Goal: Transaction & Acquisition: Purchase product/service

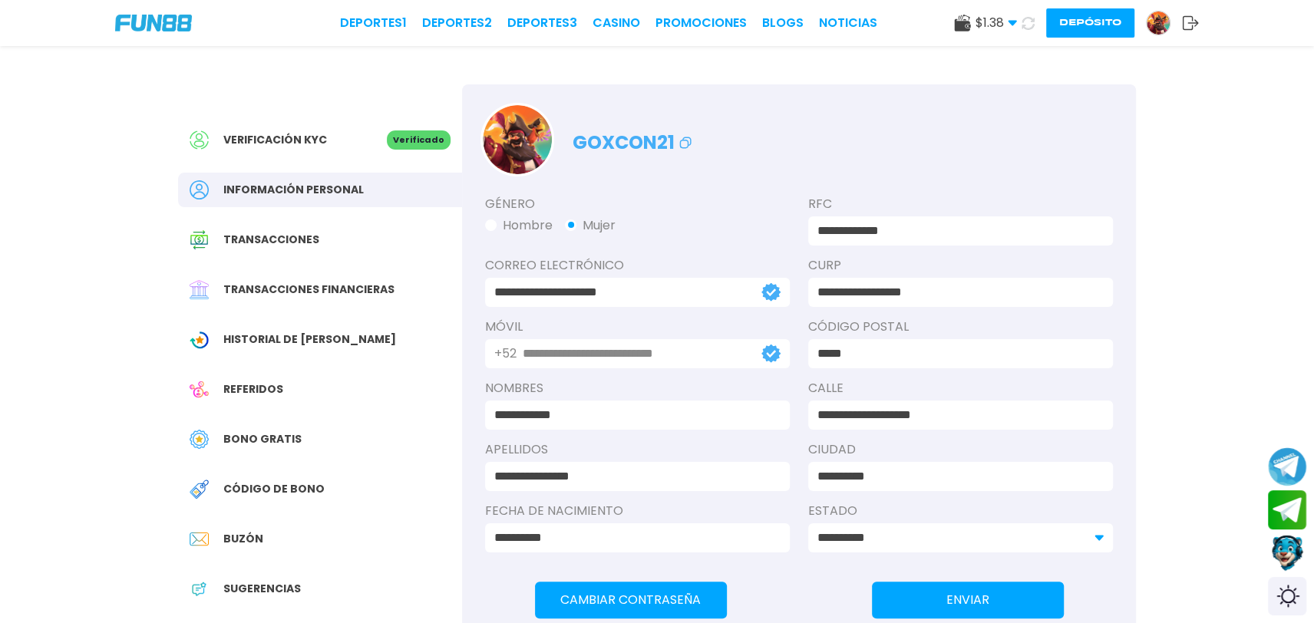
click at [1053, 22] on button "Depósito" at bounding box center [1090, 22] width 88 height 29
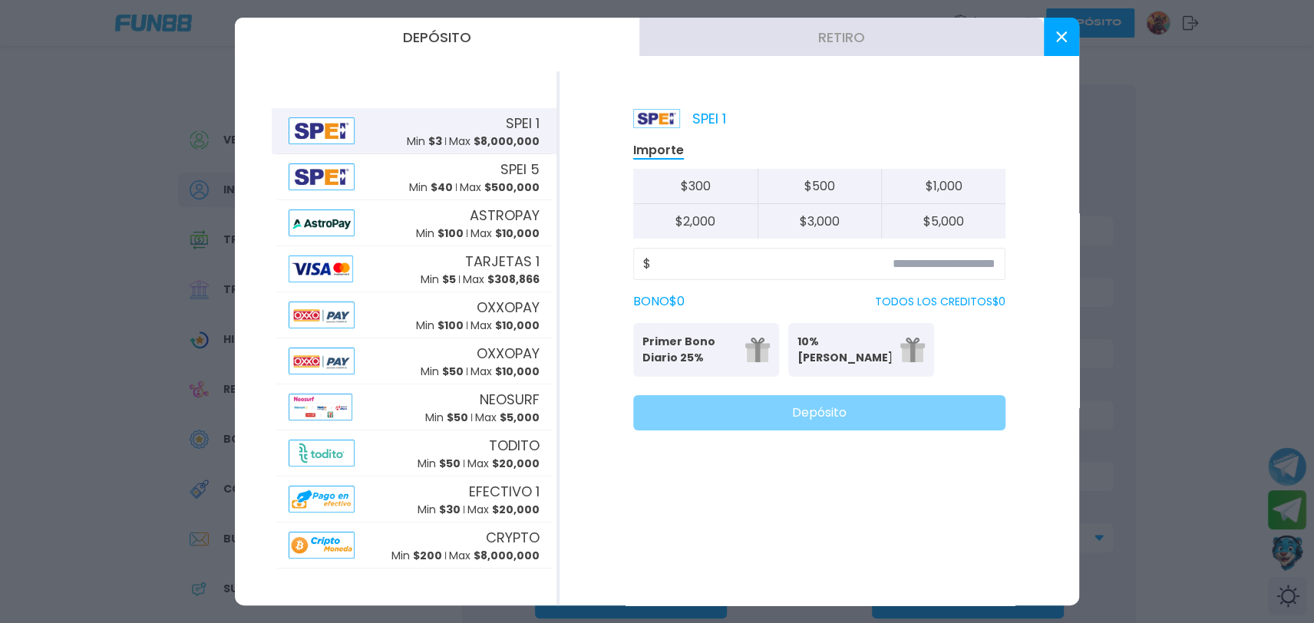
click at [881, 273] on div "$" at bounding box center [819, 264] width 372 height 32
click at [887, 269] on input at bounding box center [823, 264] width 345 height 18
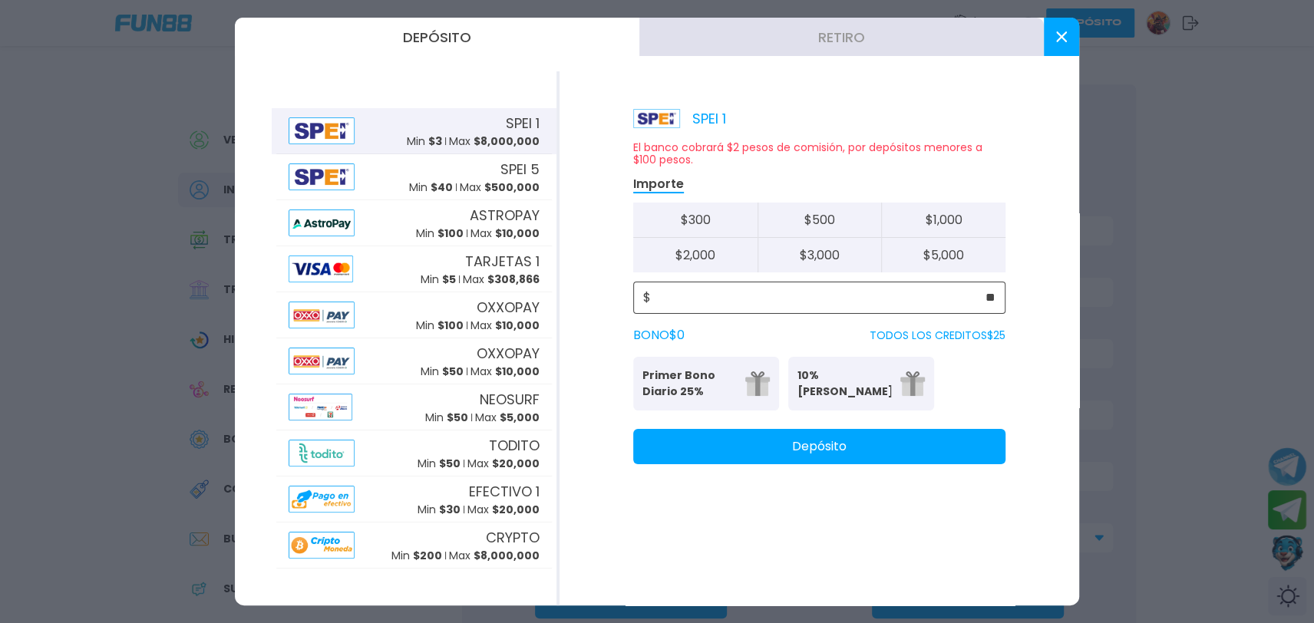
type input "**"
click at [870, 445] on button "Depósito" at bounding box center [819, 446] width 372 height 35
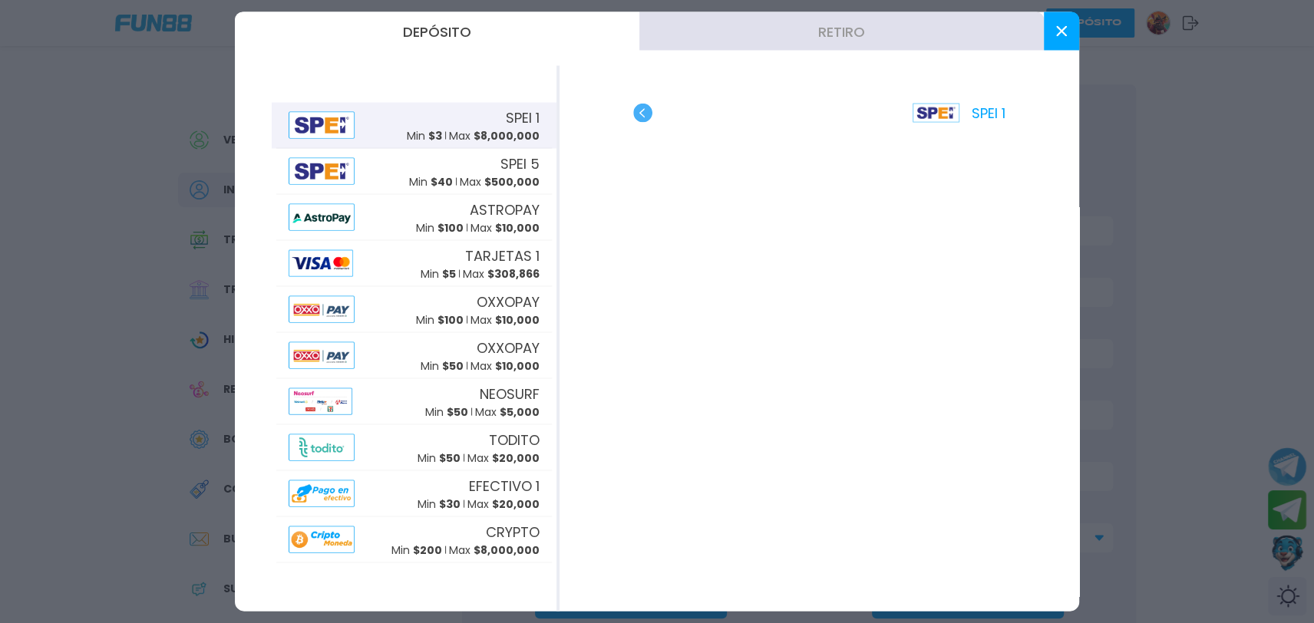
click at [1056, 35] on use at bounding box center [1061, 31] width 11 height 11
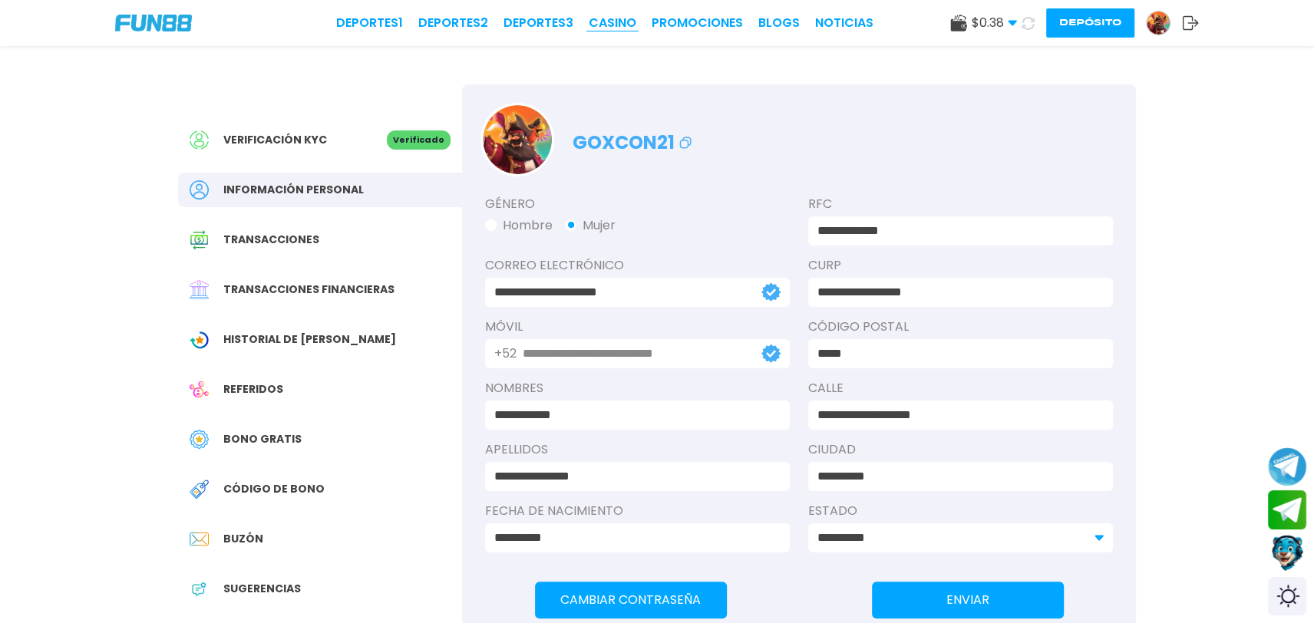
click at [603, 26] on link "CASINO" at bounding box center [613, 23] width 48 height 18
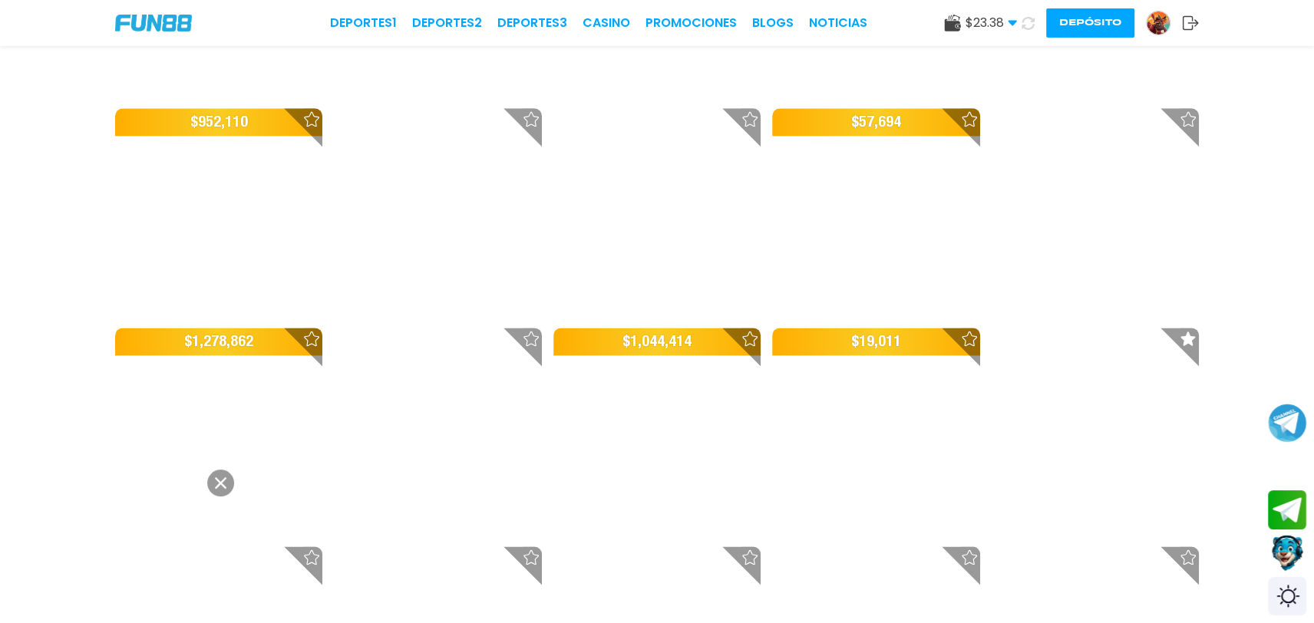
scroll to position [1598, 0]
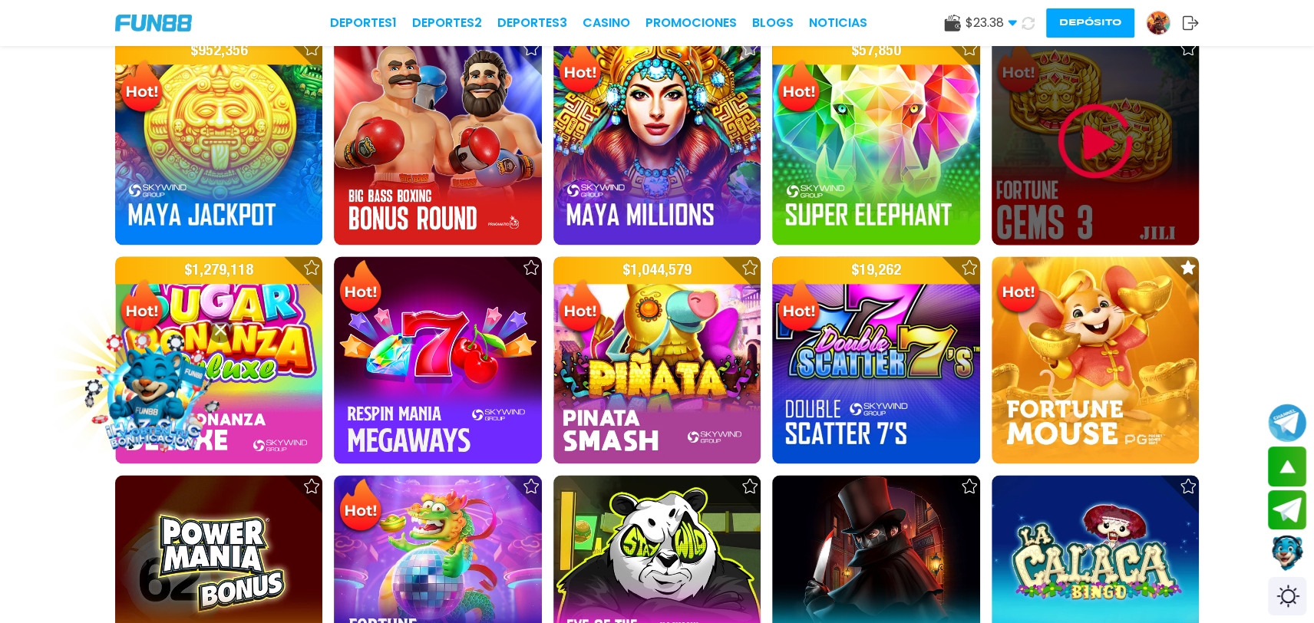
click at [1125, 118] on img at bounding box center [1095, 141] width 92 height 92
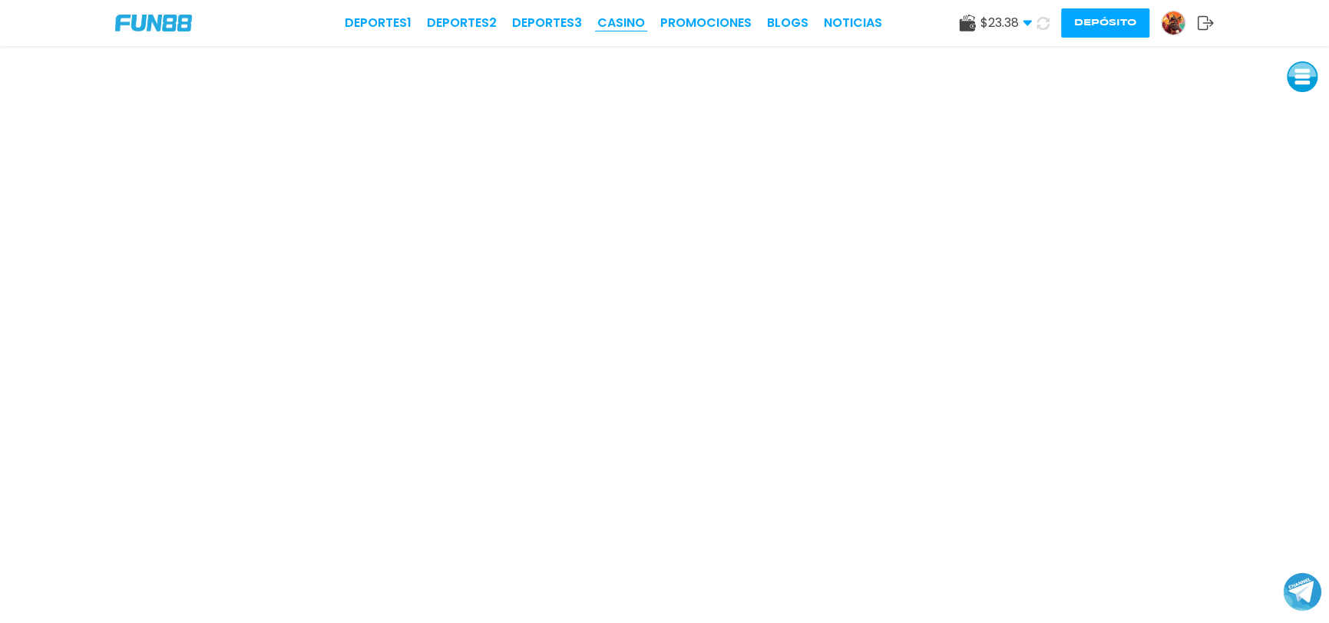
click at [613, 18] on link "CASINO" at bounding box center [621, 23] width 48 height 18
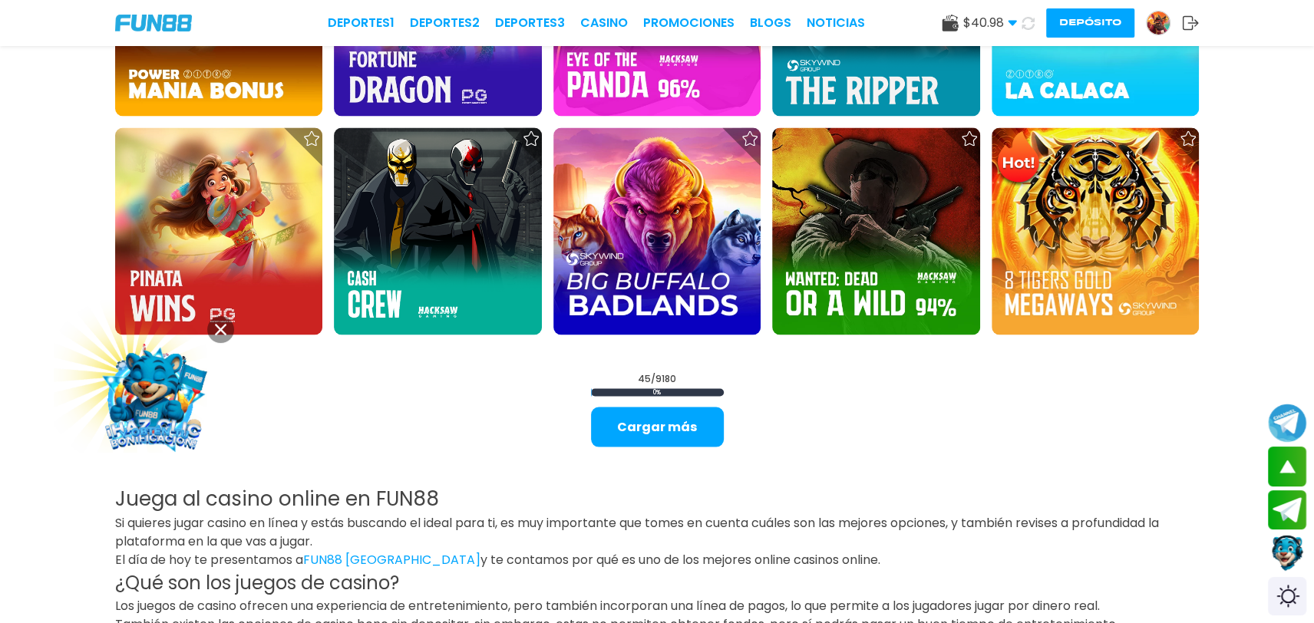
scroll to position [1978, 0]
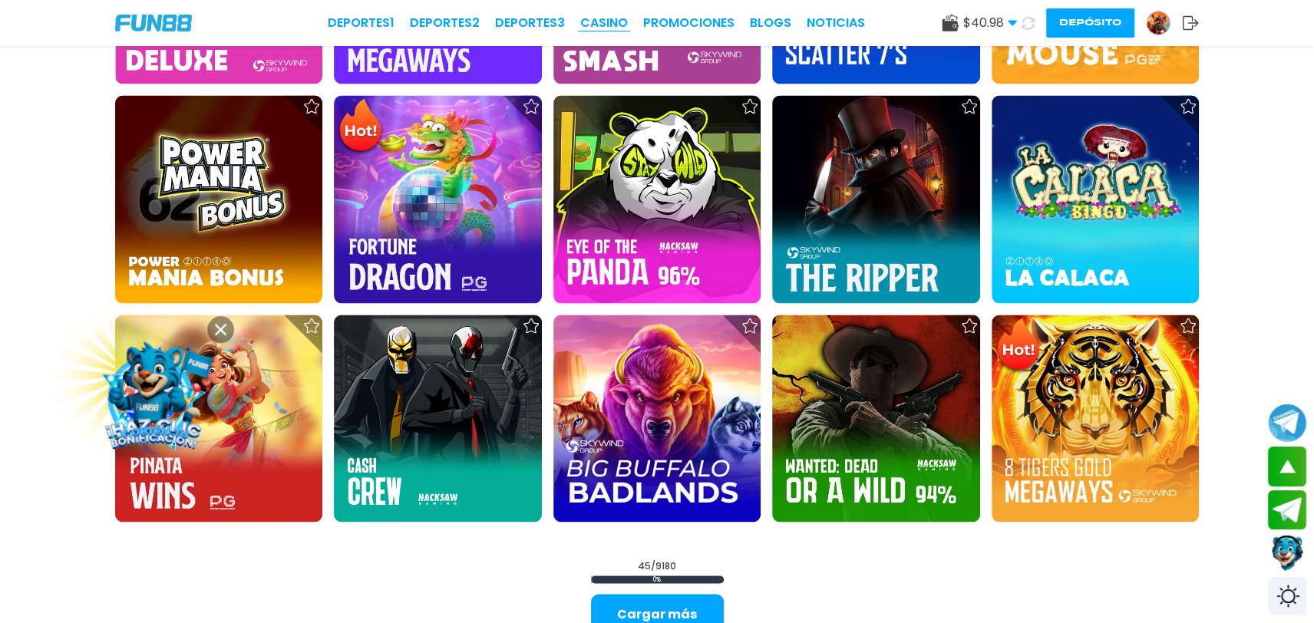
click at [593, 28] on link "CASINO" at bounding box center [604, 23] width 48 height 18
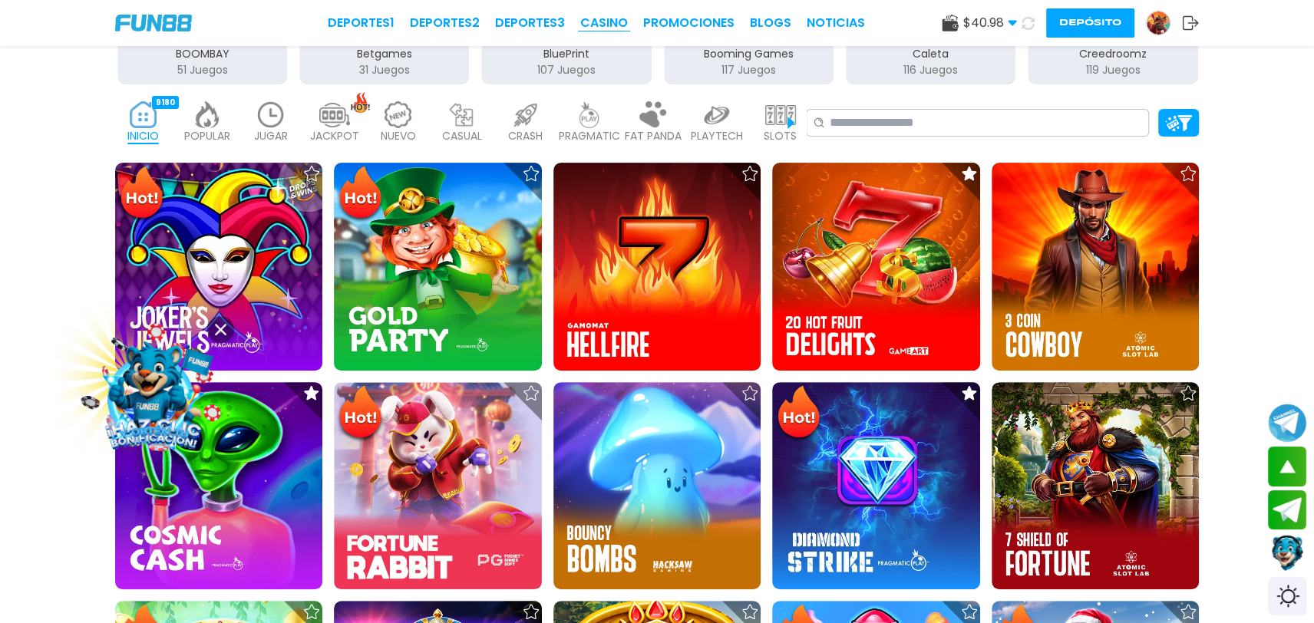
scroll to position [0, 0]
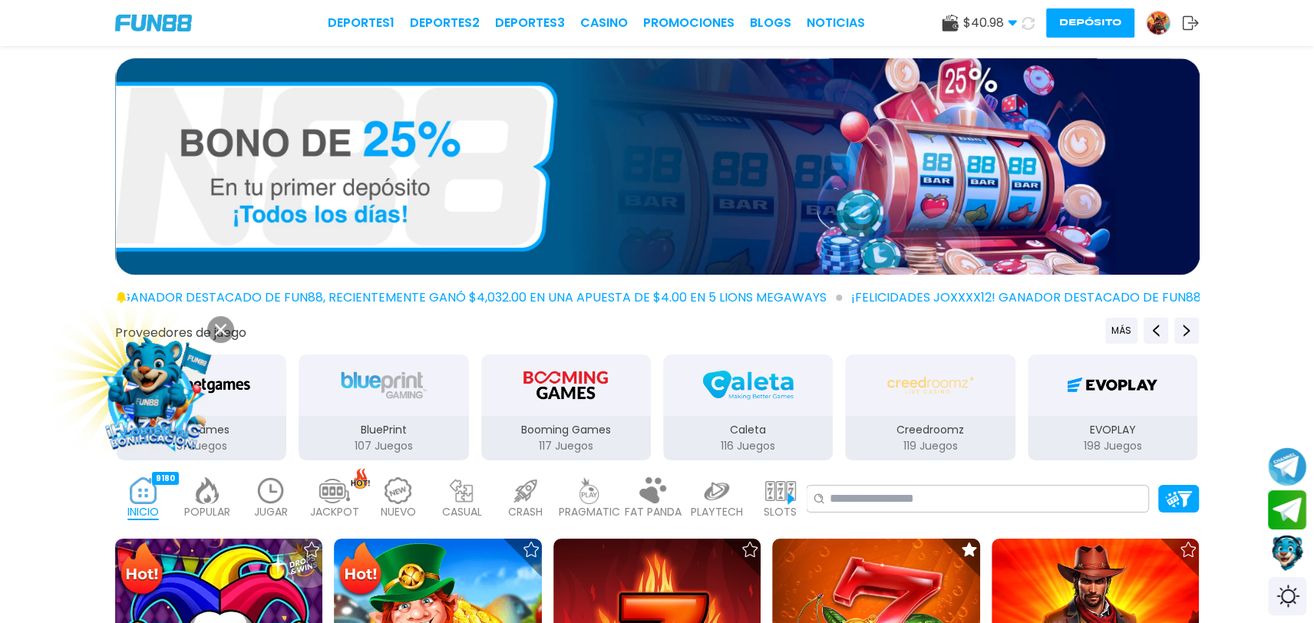
click at [202, 483] on img at bounding box center [207, 491] width 31 height 27
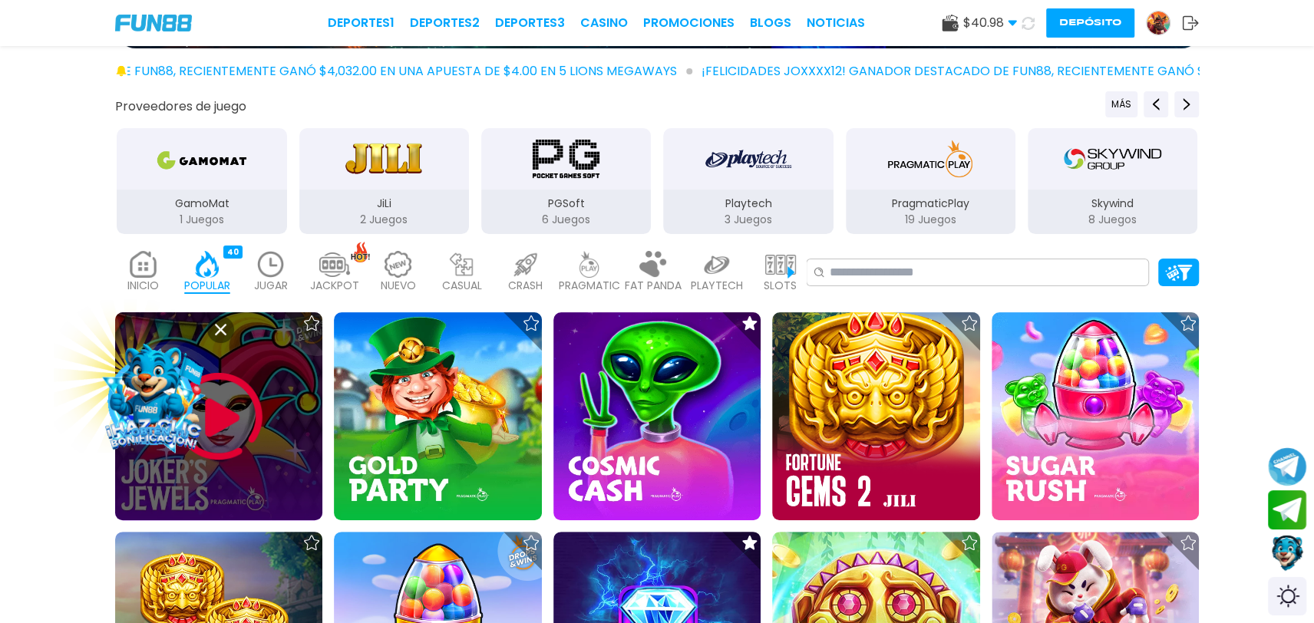
scroll to position [228, 0]
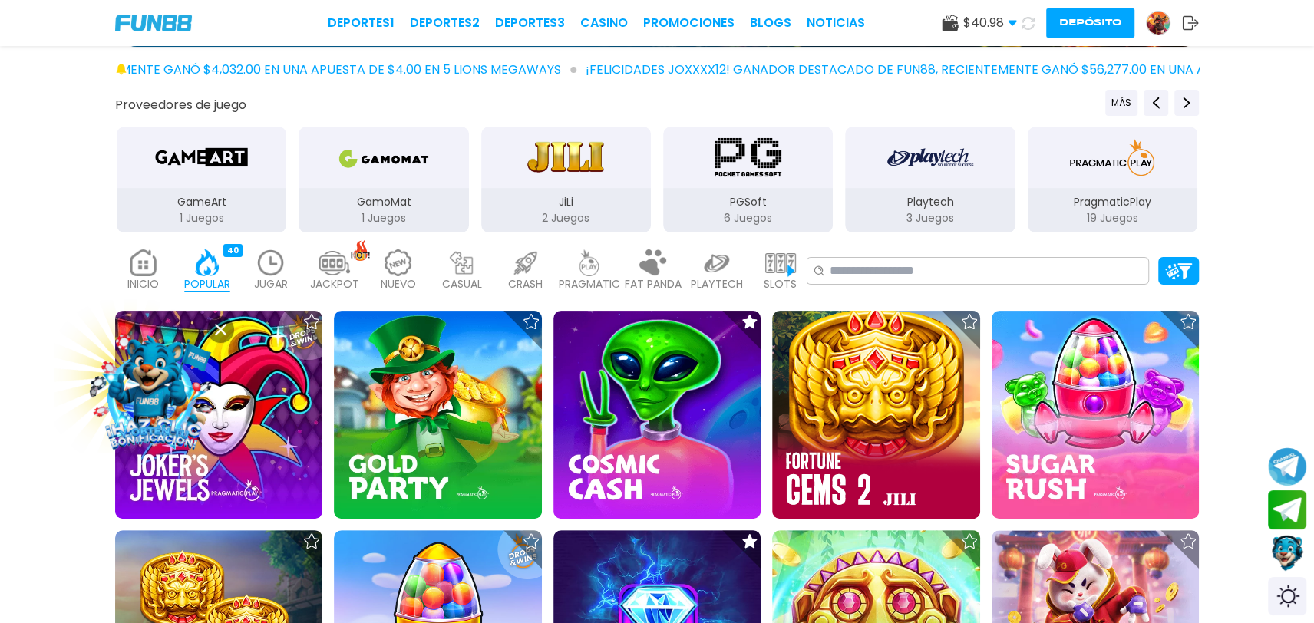
click at [344, 257] on img at bounding box center [334, 263] width 31 height 27
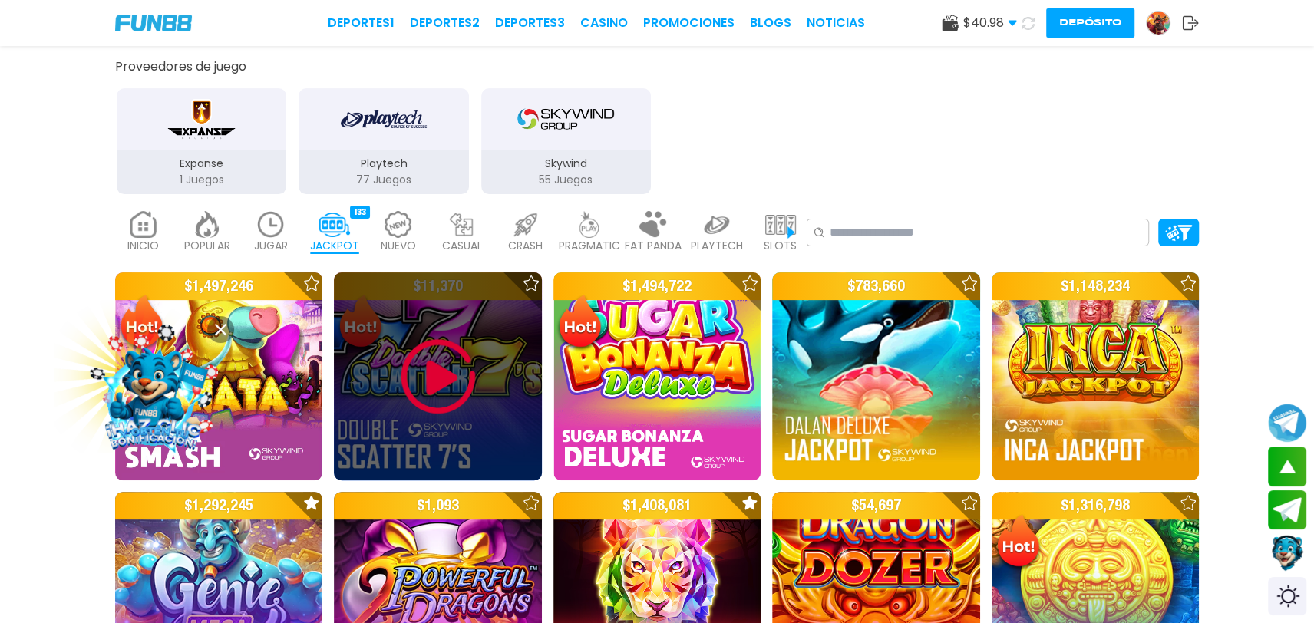
scroll to position [380, 0]
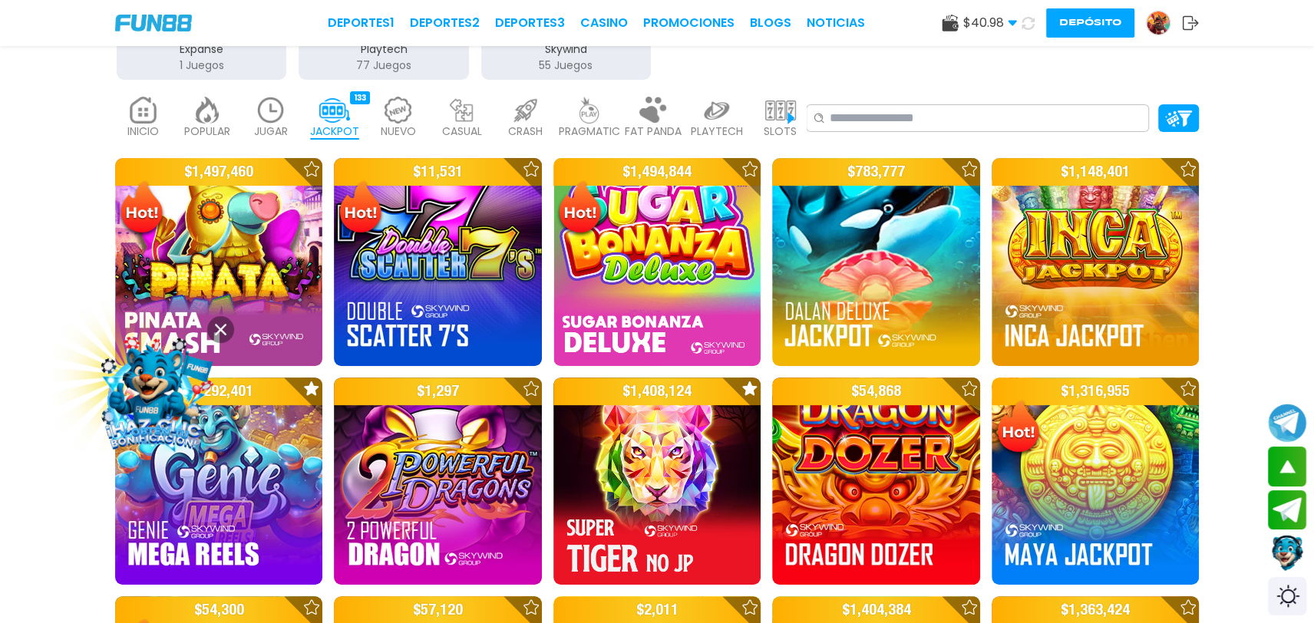
click at [724, 114] on img at bounding box center [717, 110] width 31 height 27
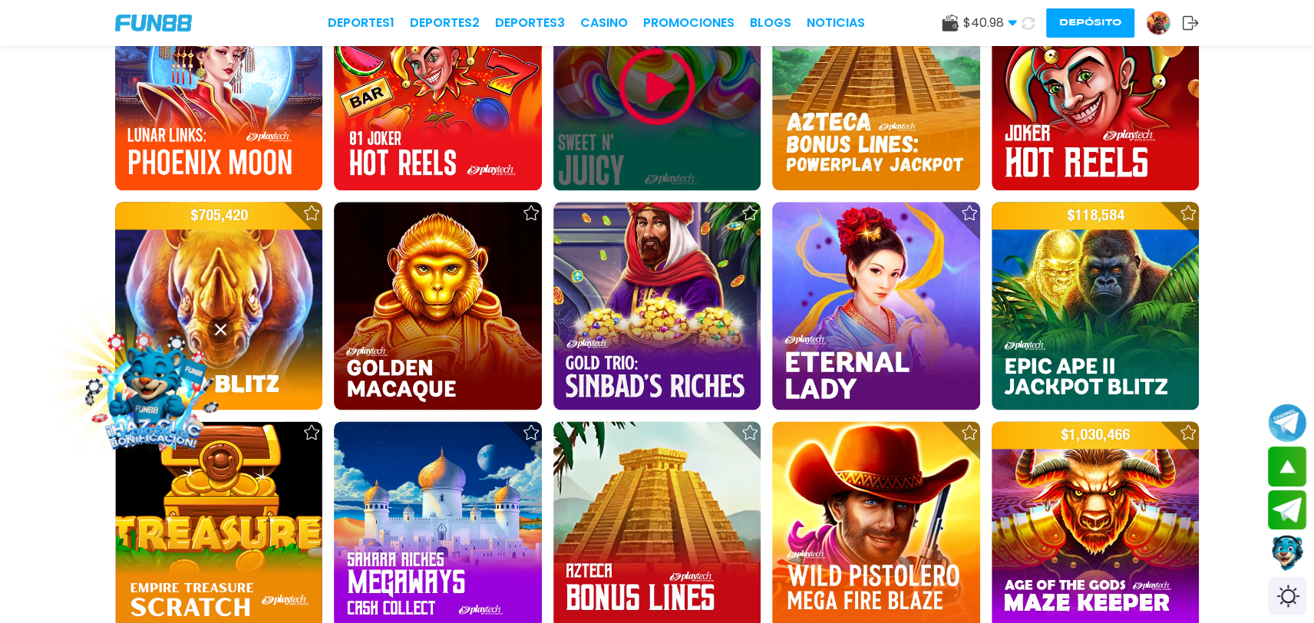
scroll to position [1483, 0]
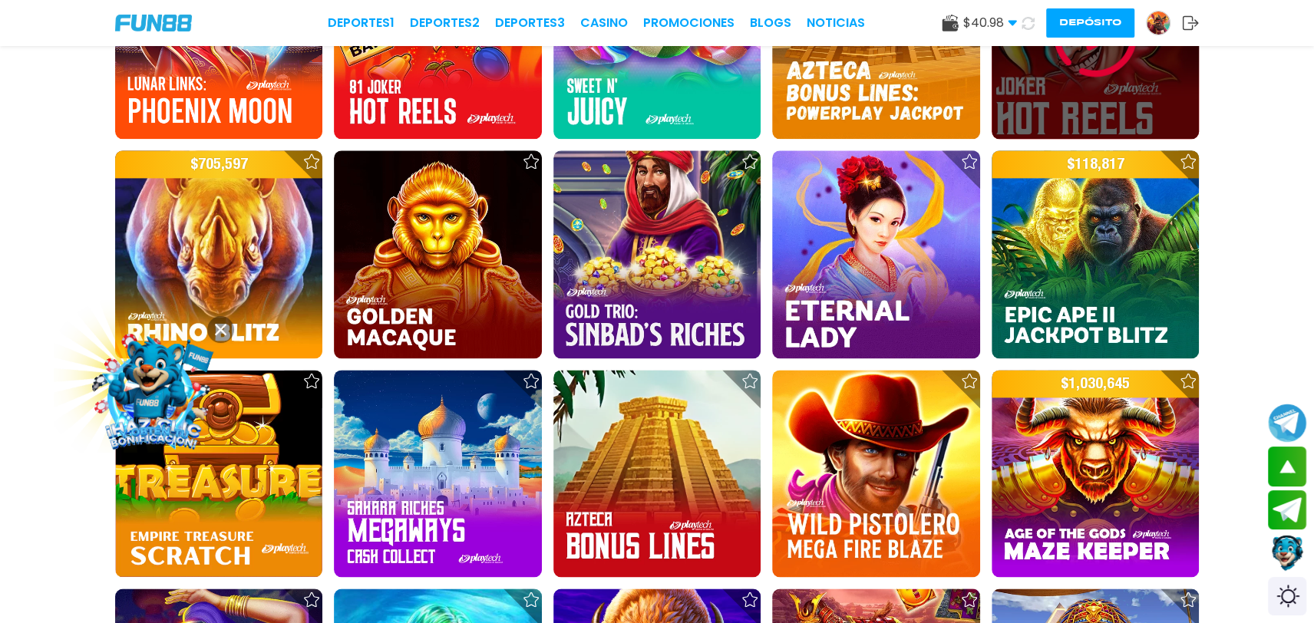
click at [1067, 86] on div at bounding box center [1095, 35] width 207 height 207
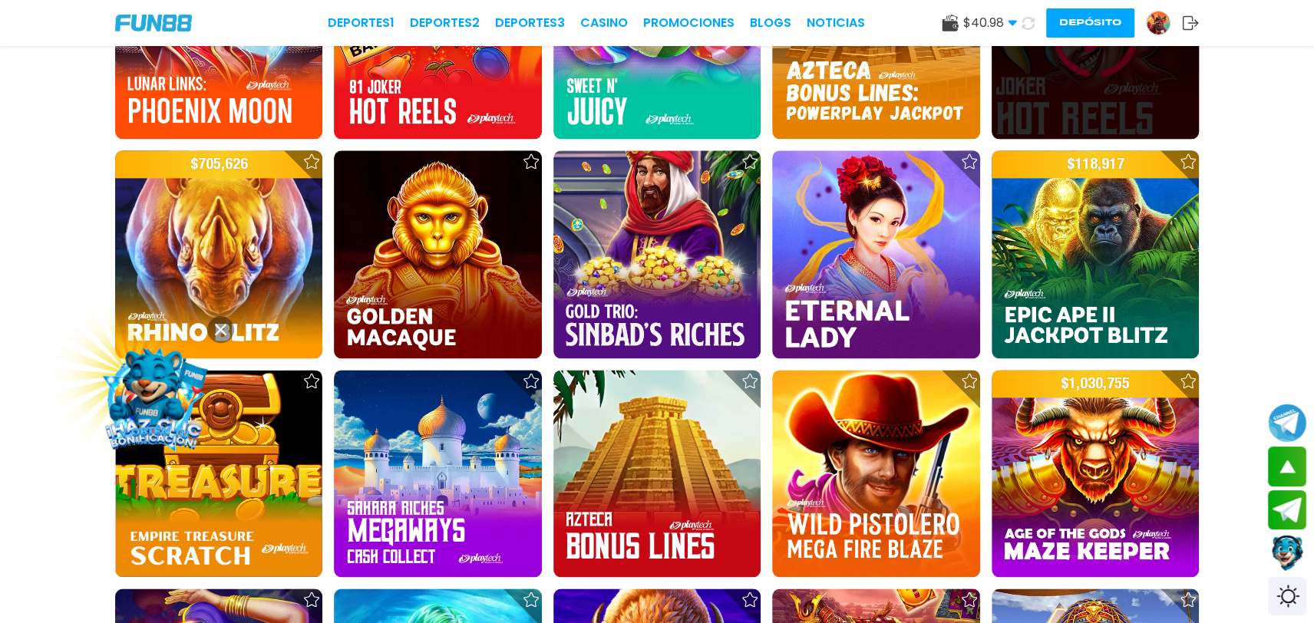
click at [1067, 86] on div at bounding box center [1095, 35] width 207 height 207
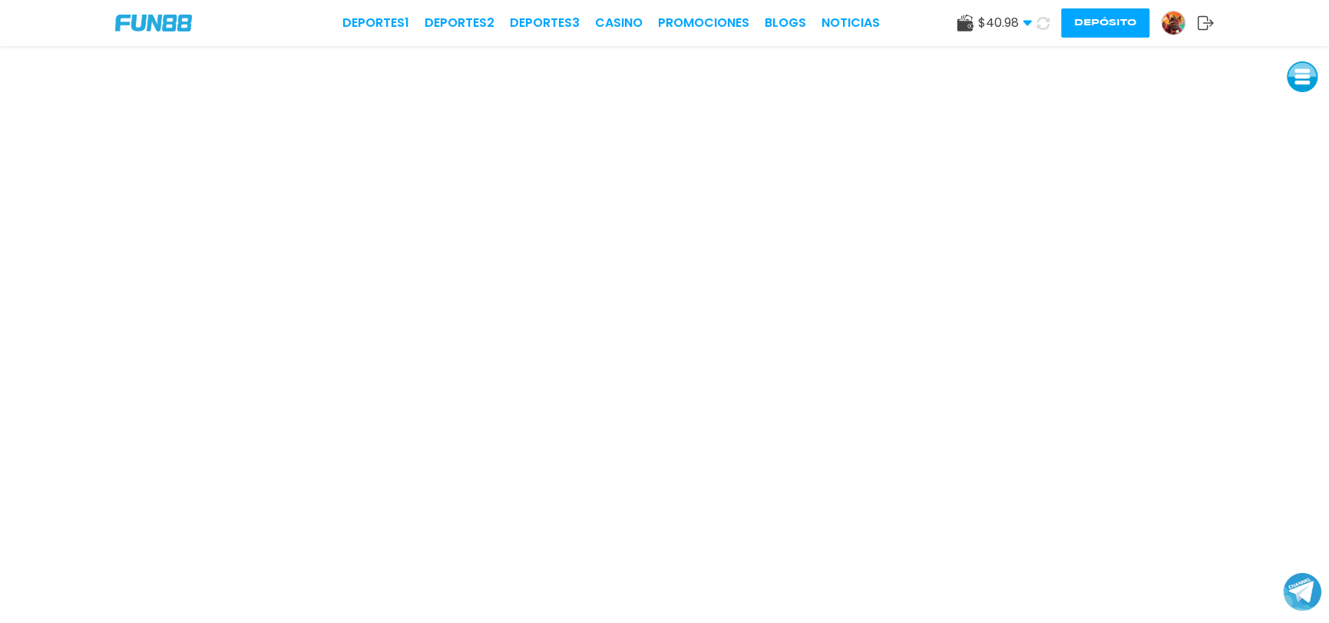
click at [607, 10] on div "Deportes 1 Deportes 2 Deportes 3 CASINO Promociones BLOGS NOTICIAS $ 40.98 Dine…" at bounding box center [664, 23] width 1329 height 46
click at [614, 24] on link "CASINO" at bounding box center [619, 23] width 48 height 18
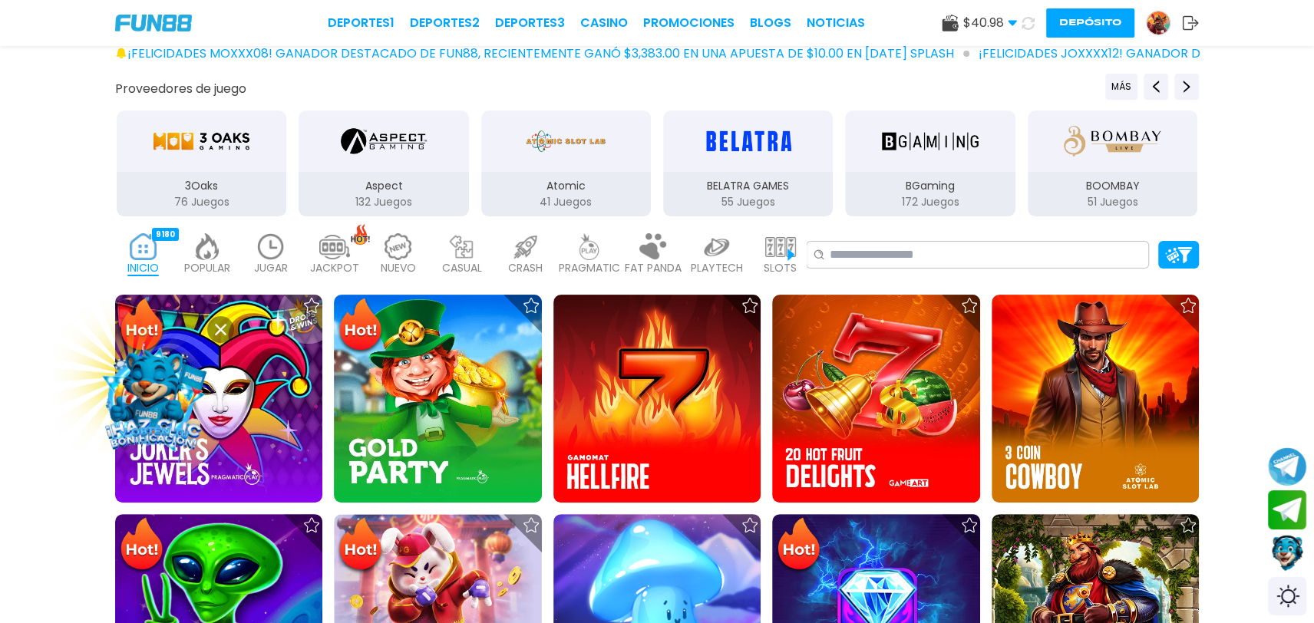
scroll to position [266, 0]
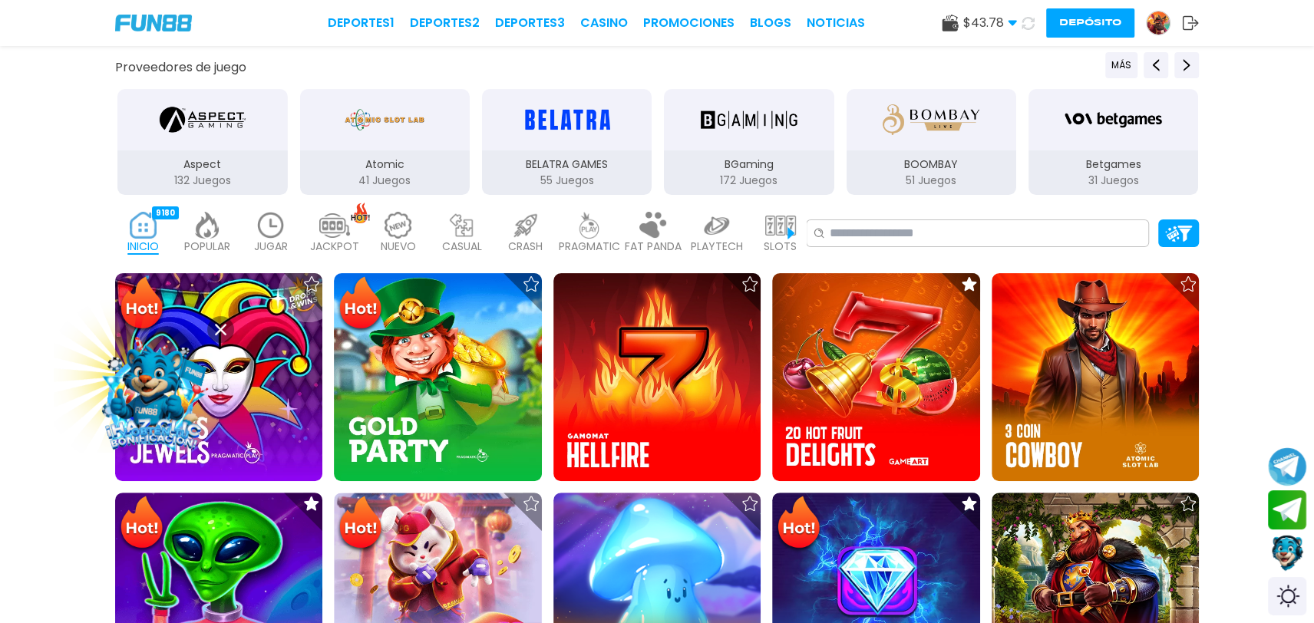
click at [793, 243] on p "SLOTS" at bounding box center [780, 247] width 33 height 16
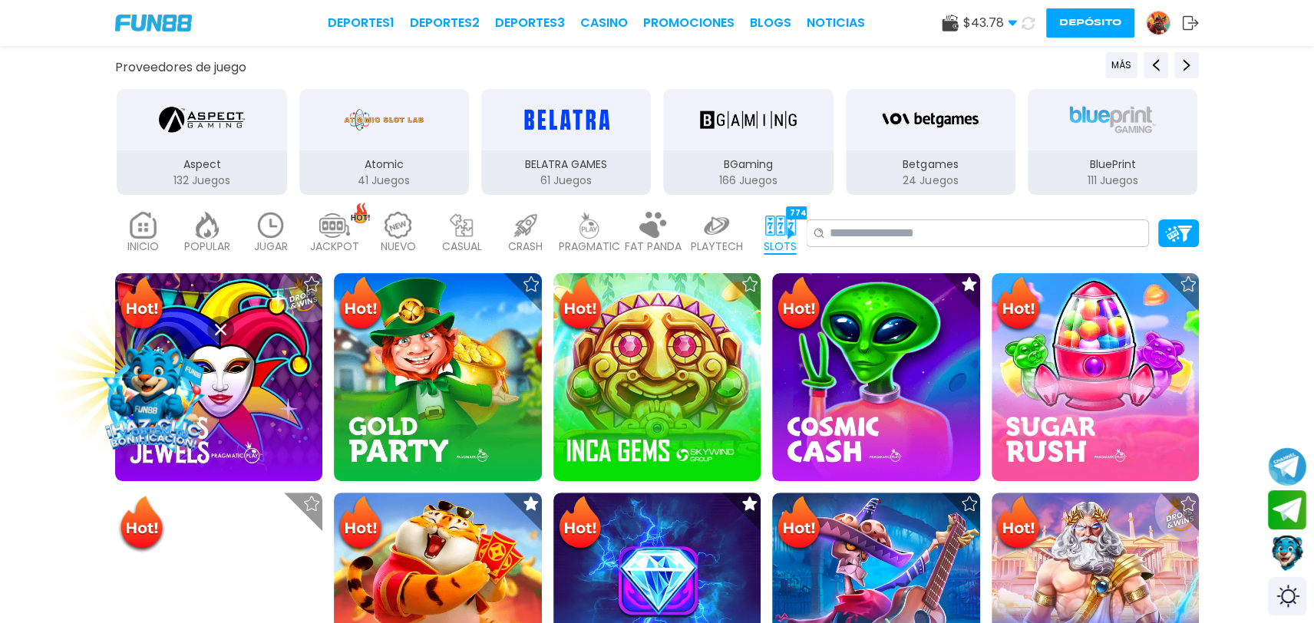
click at [794, 230] on img at bounding box center [780, 225] width 31 height 27
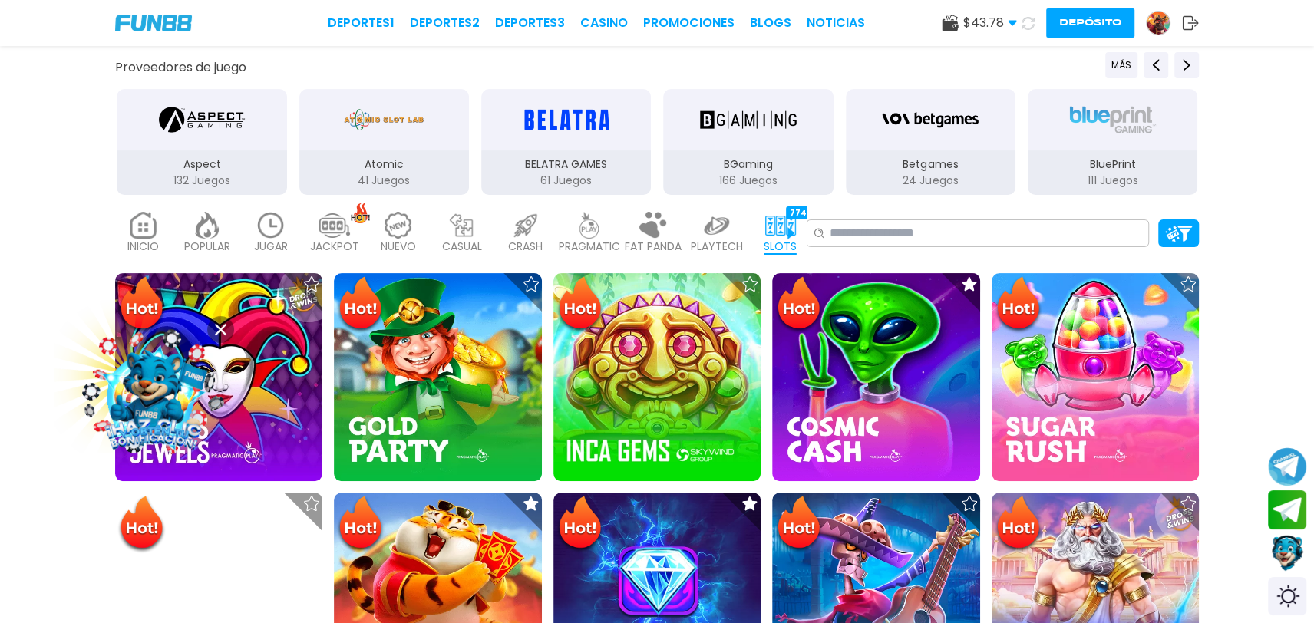
click at [790, 236] on img at bounding box center [780, 225] width 31 height 27
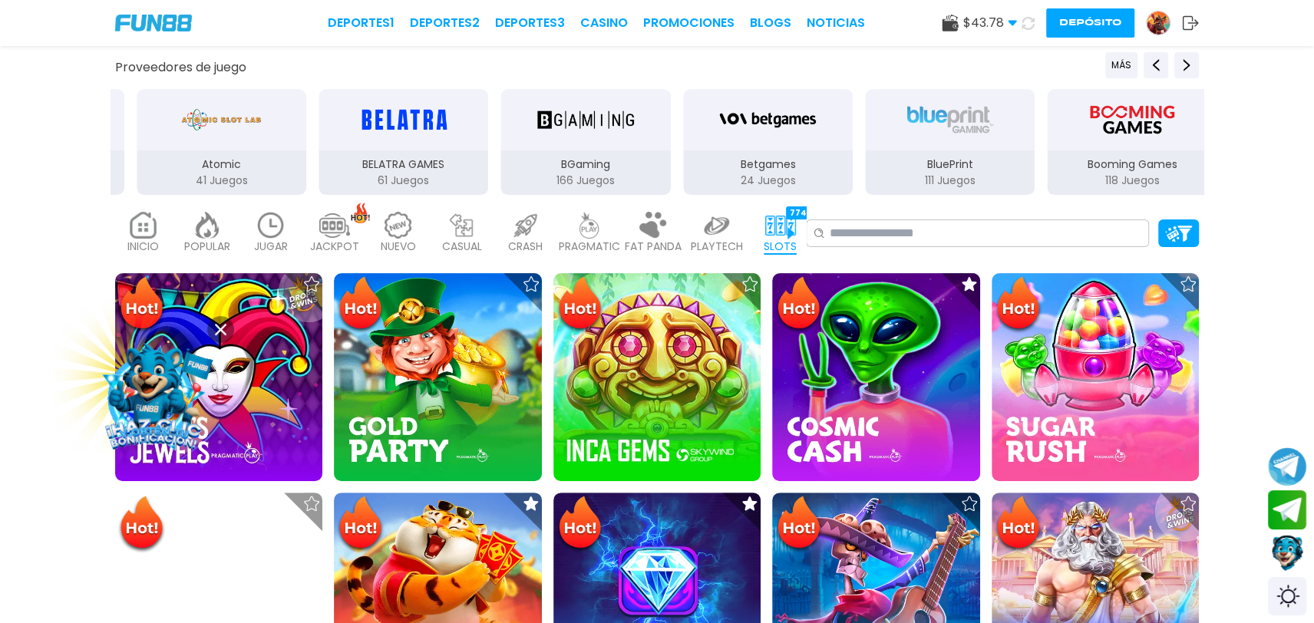
click at [790, 236] on img at bounding box center [780, 225] width 31 height 27
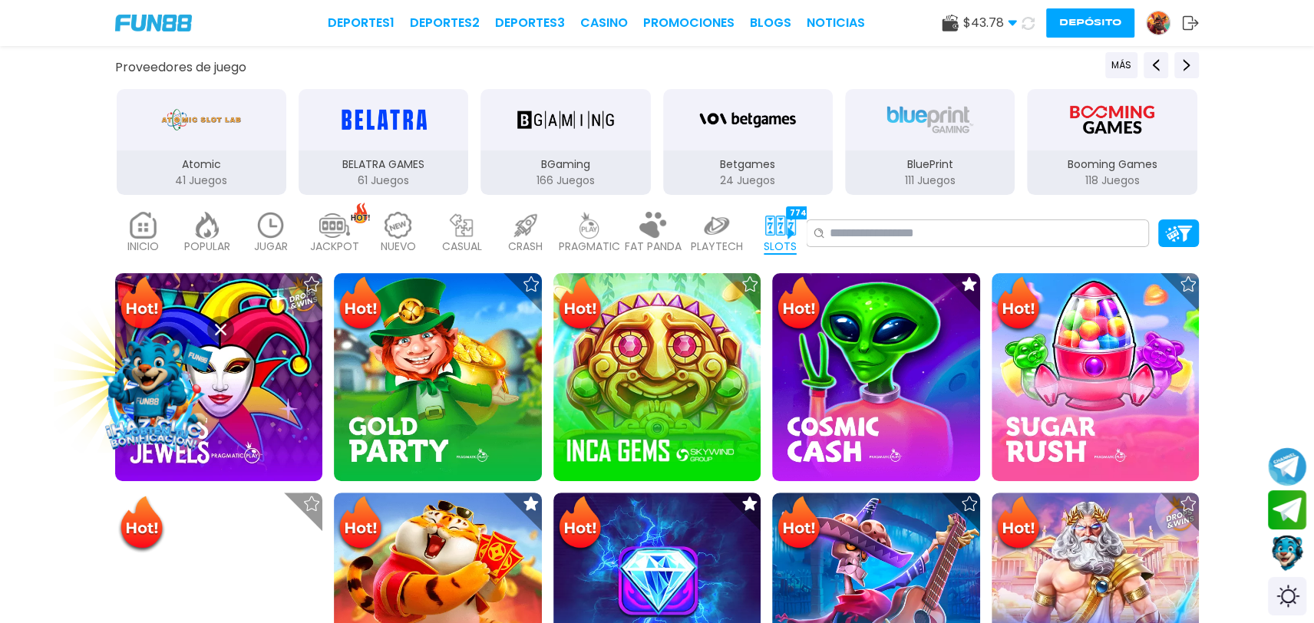
click at [584, 229] on img at bounding box center [589, 225] width 31 height 27
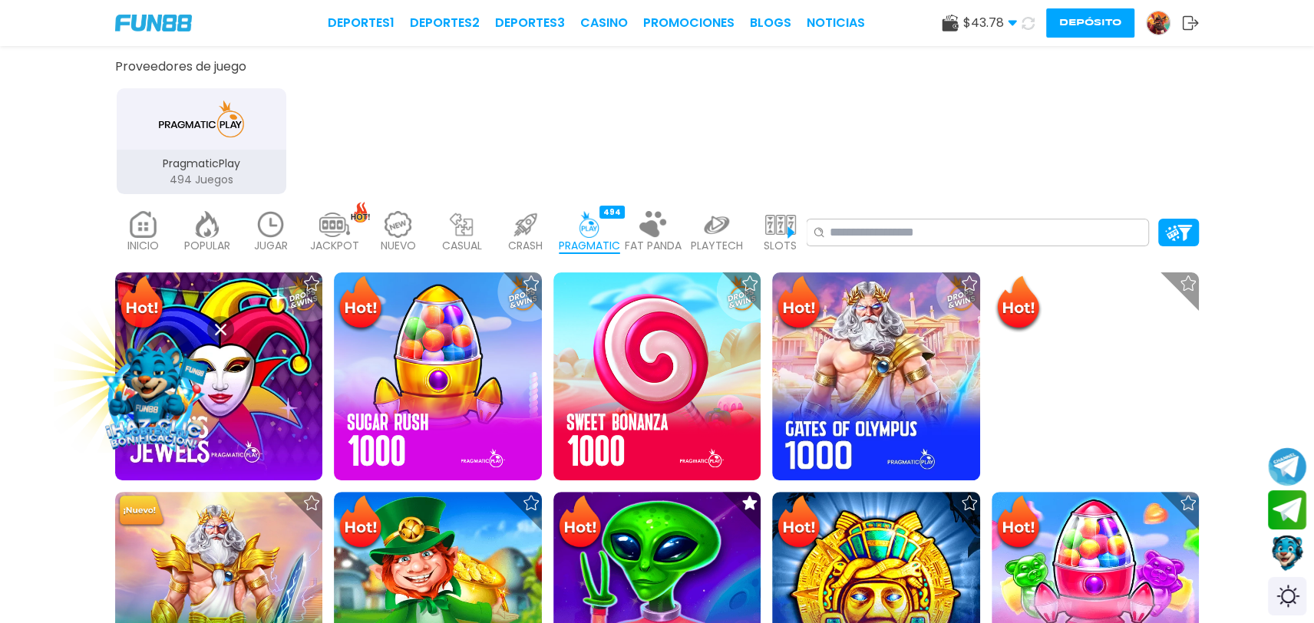
click at [504, 232] on div "CRASH 50" at bounding box center [525, 232] width 56 height 61
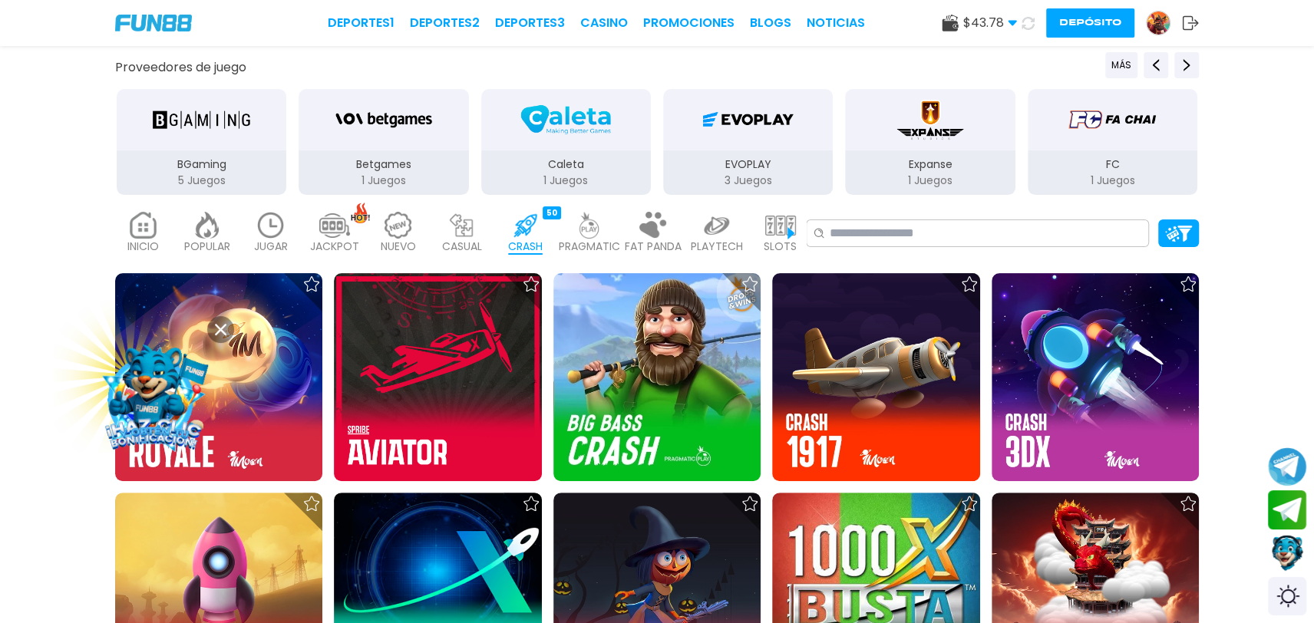
click at [458, 231] on img at bounding box center [462, 225] width 31 height 27
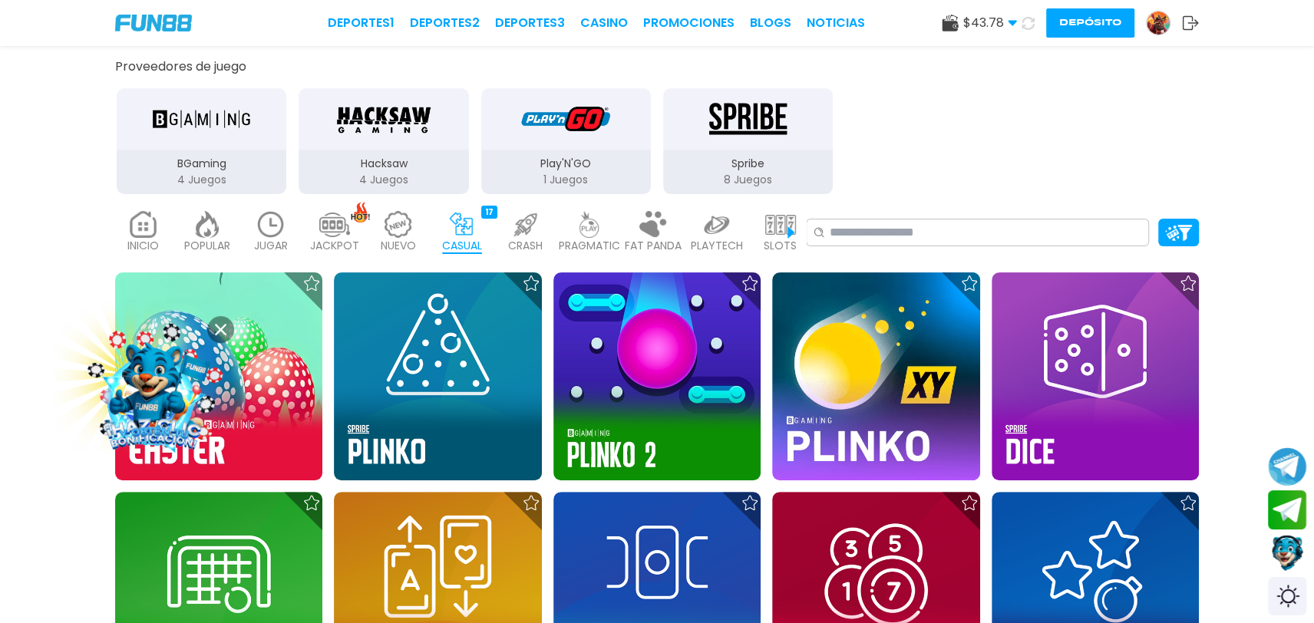
click at [384, 225] on img at bounding box center [398, 224] width 31 height 27
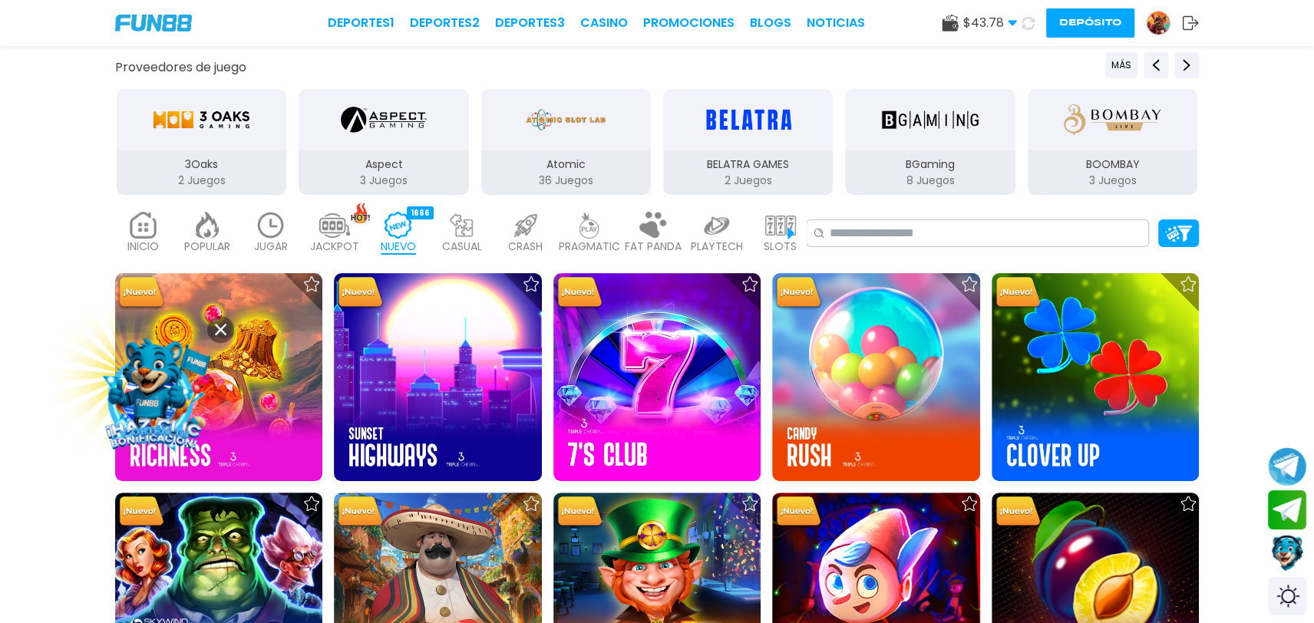
click at [345, 225] on img at bounding box center [334, 225] width 31 height 27
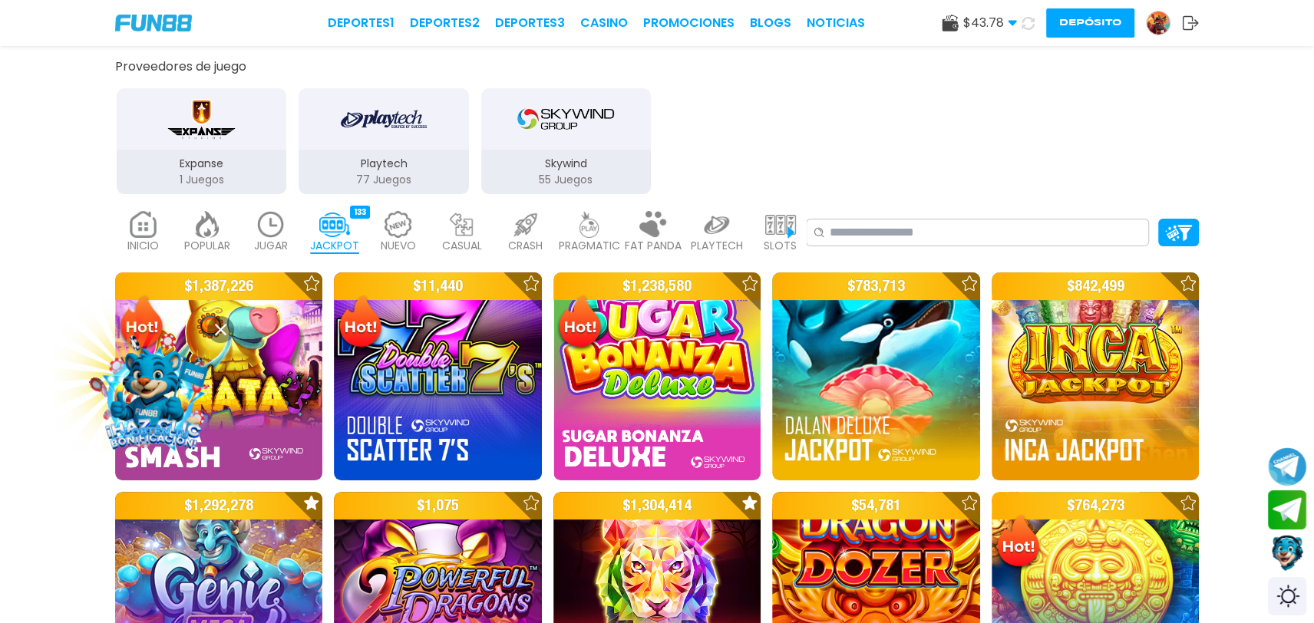
click at [215, 220] on img at bounding box center [207, 224] width 31 height 27
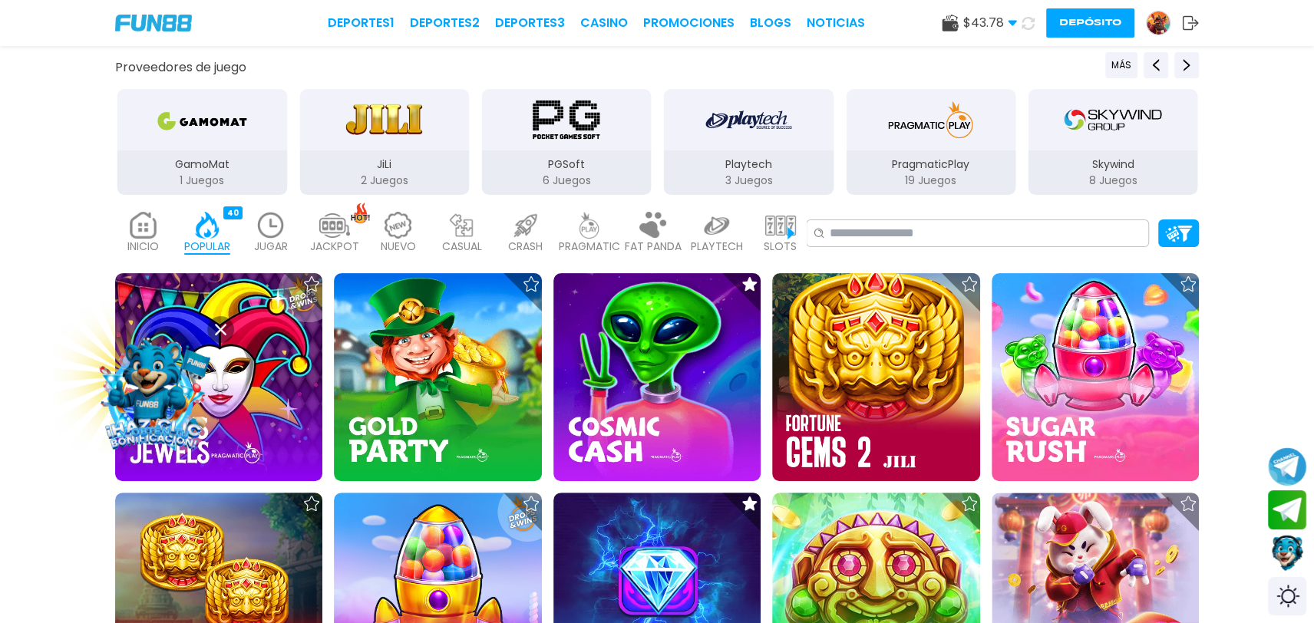
click at [792, 232] on img at bounding box center [780, 225] width 31 height 27
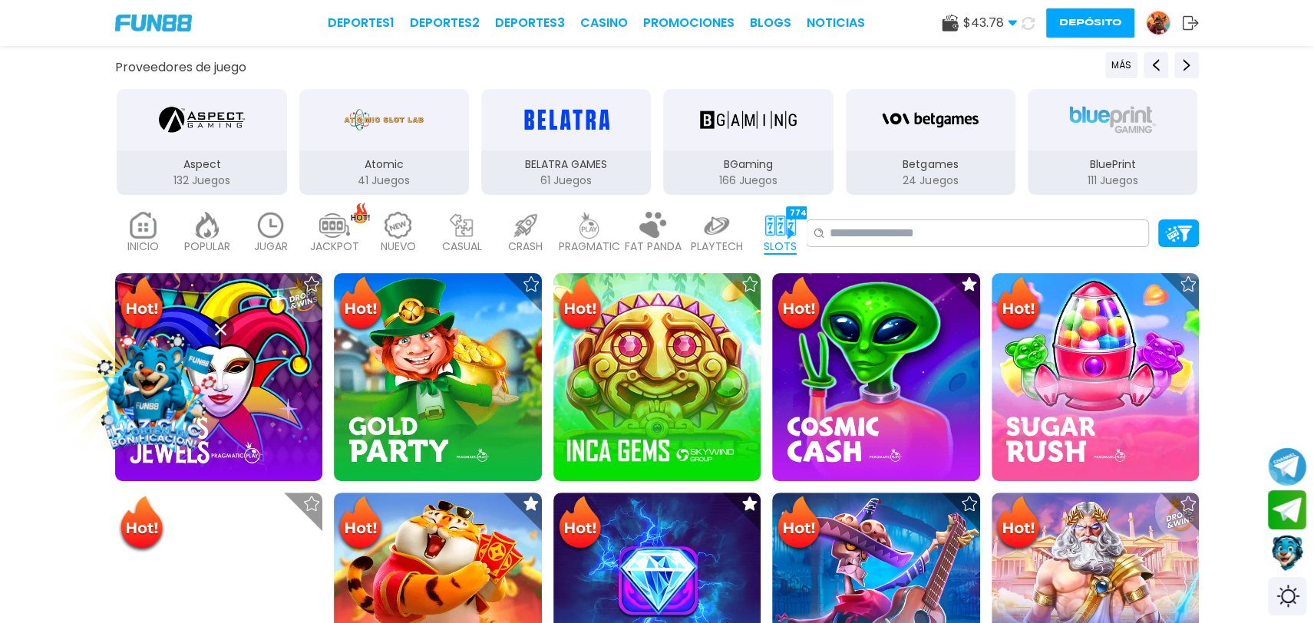
click at [792, 232] on img at bounding box center [780, 225] width 31 height 27
click at [796, 231] on div "SLOTS 7745" at bounding box center [780, 233] width 56 height 61
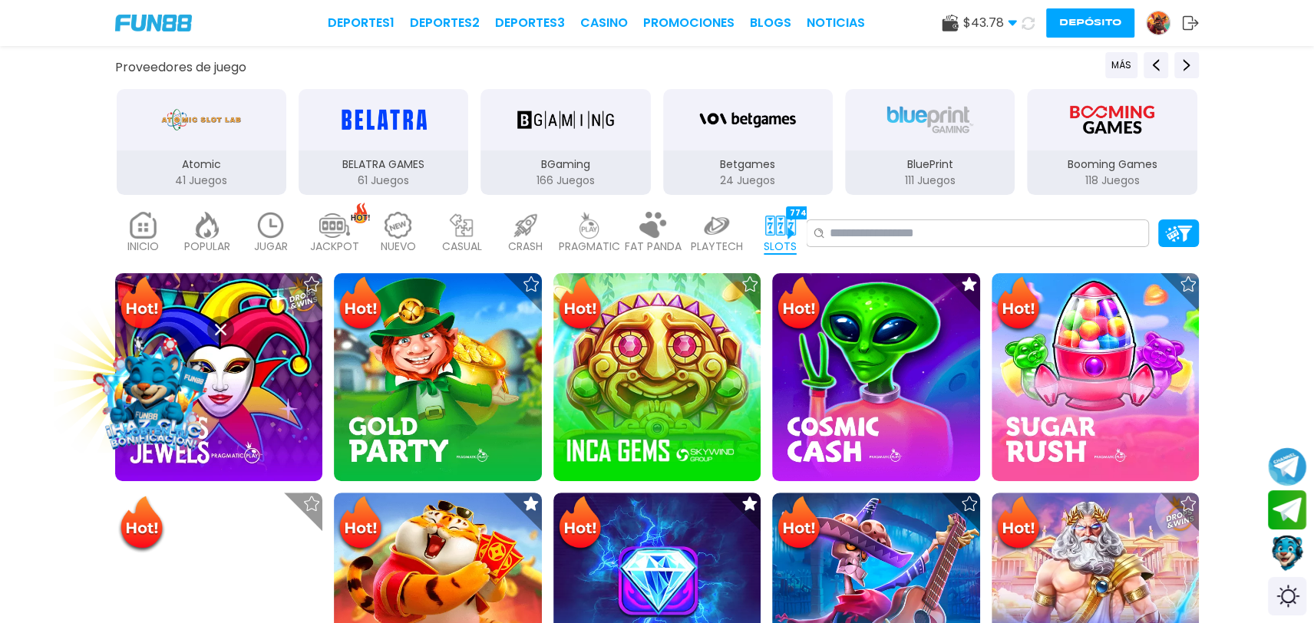
click at [787, 231] on img at bounding box center [780, 225] width 31 height 27
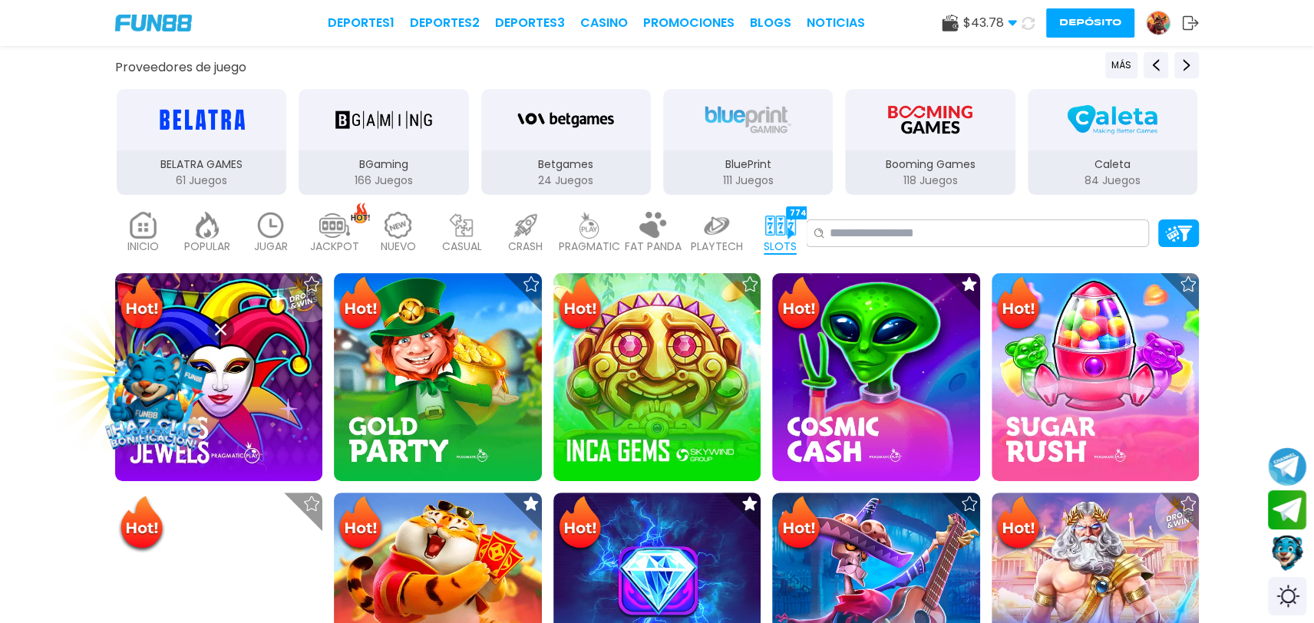
click at [404, 234] on img at bounding box center [398, 225] width 31 height 27
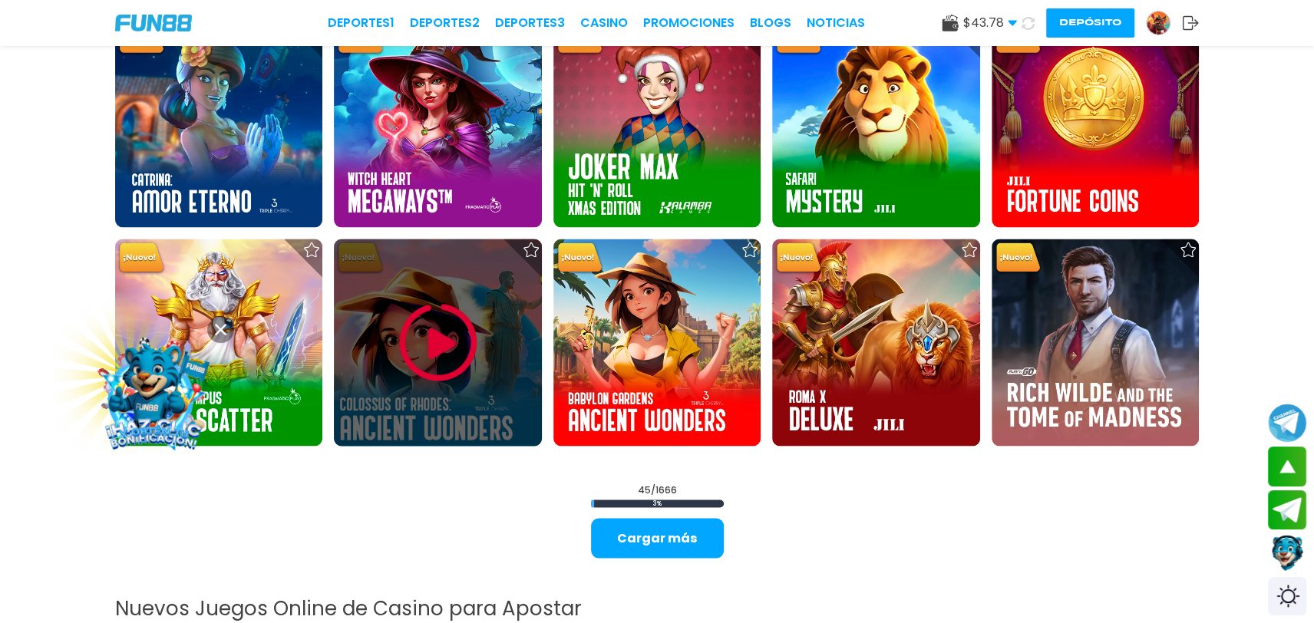
scroll to position [2320, 0]
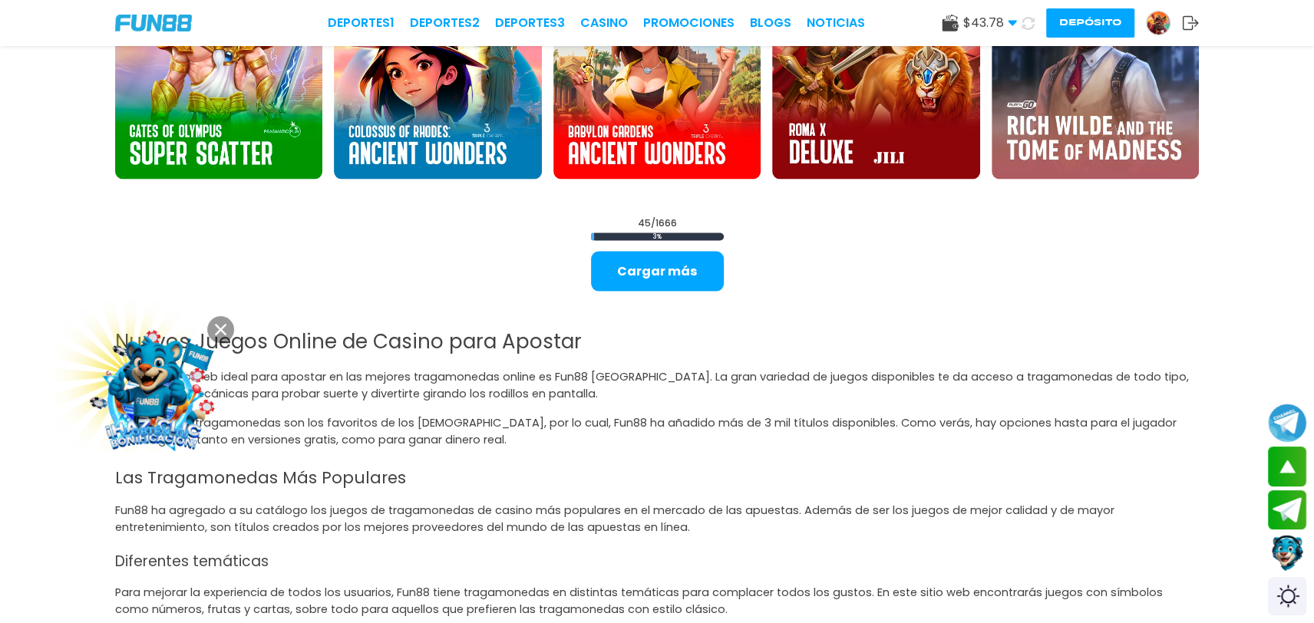
click at [648, 274] on button "Cargar más" at bounding box center [657, 272] width 133 height 40
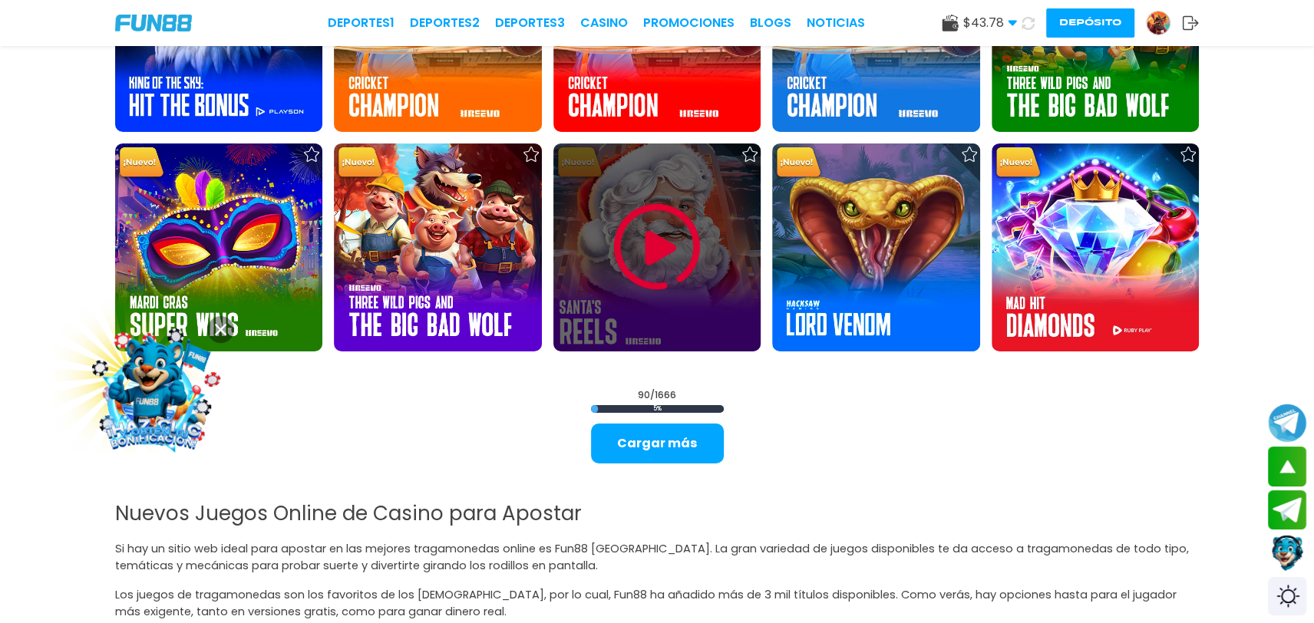
scroll to position [4196, 0]
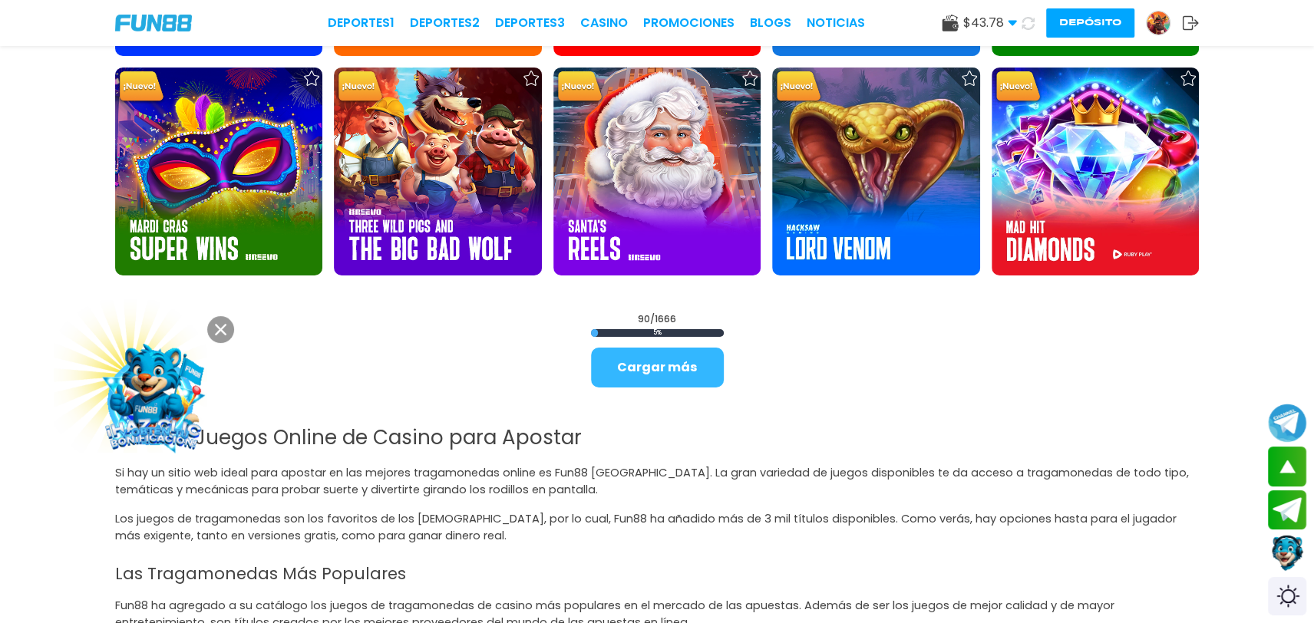
click at [656, 358] on button "Cargar más" at bounding box center [657, 368] width 133 height 40
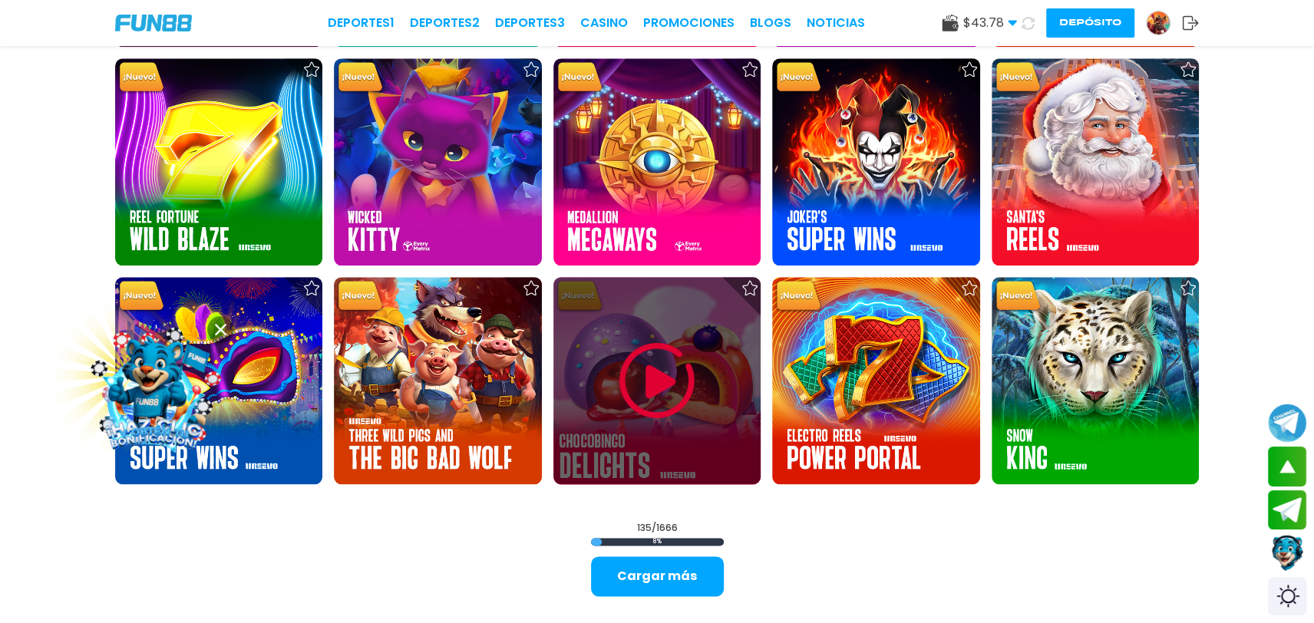
scroll to position [5921, 0]
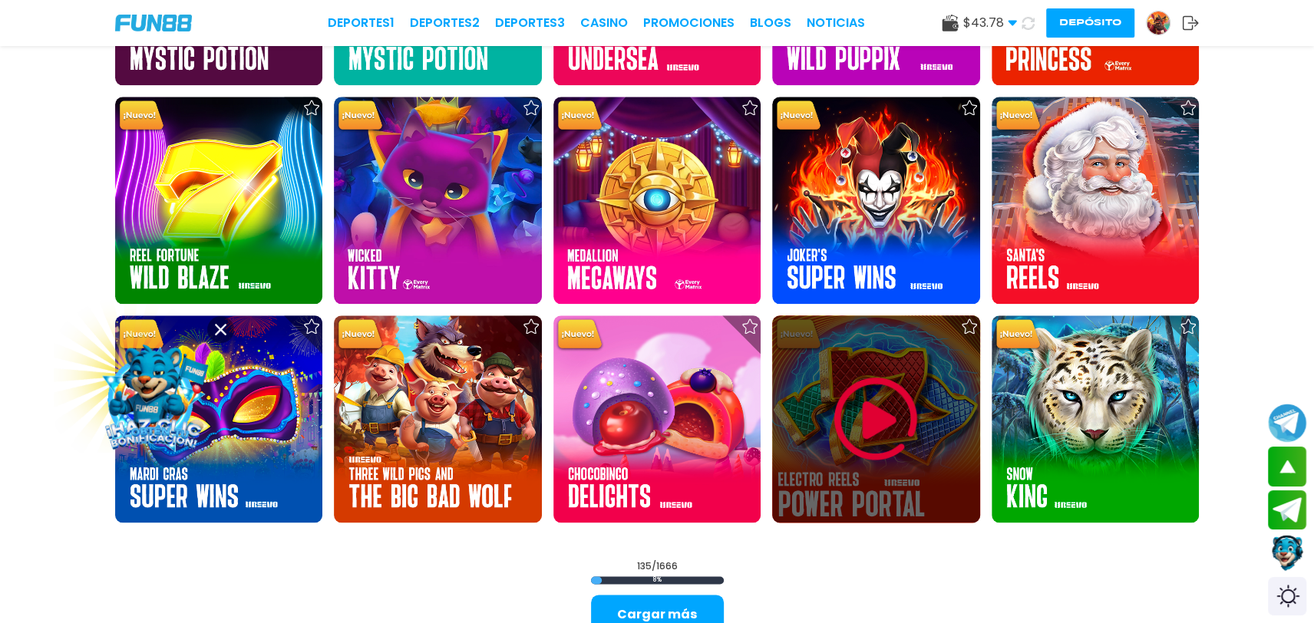
click at [779, 419] on div at bounding box center [875, 419] width 207 height 207
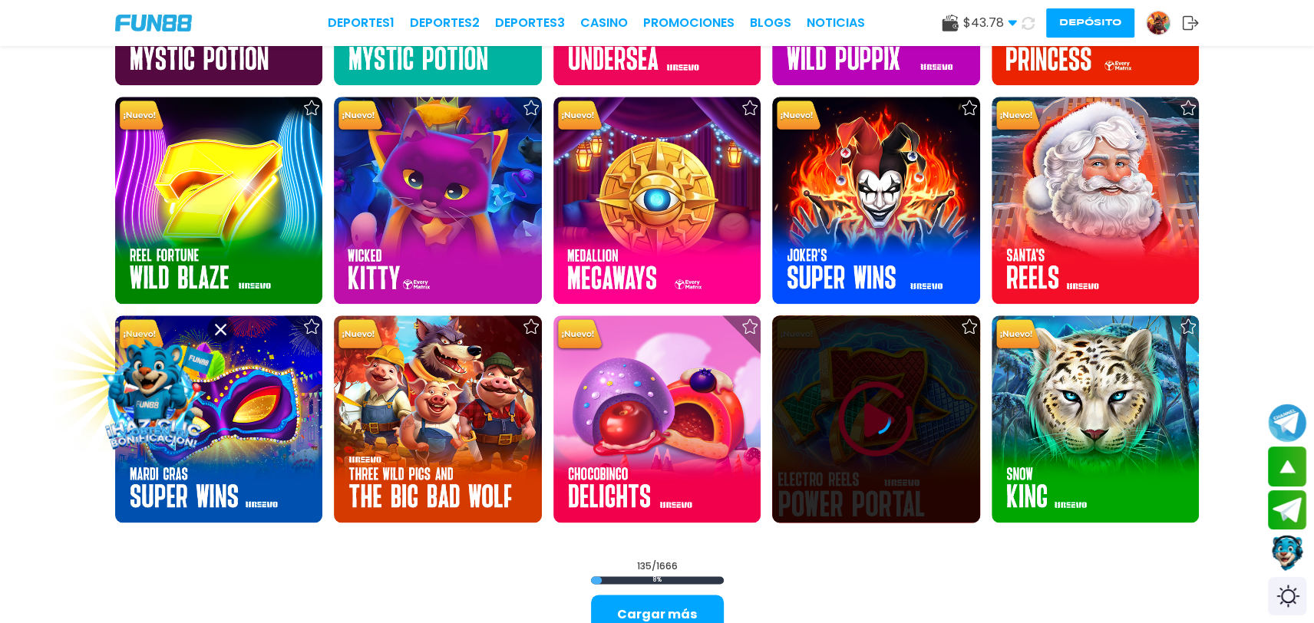
click at [779, 419] on div at bounding box center [875, 419] width 207 height 31
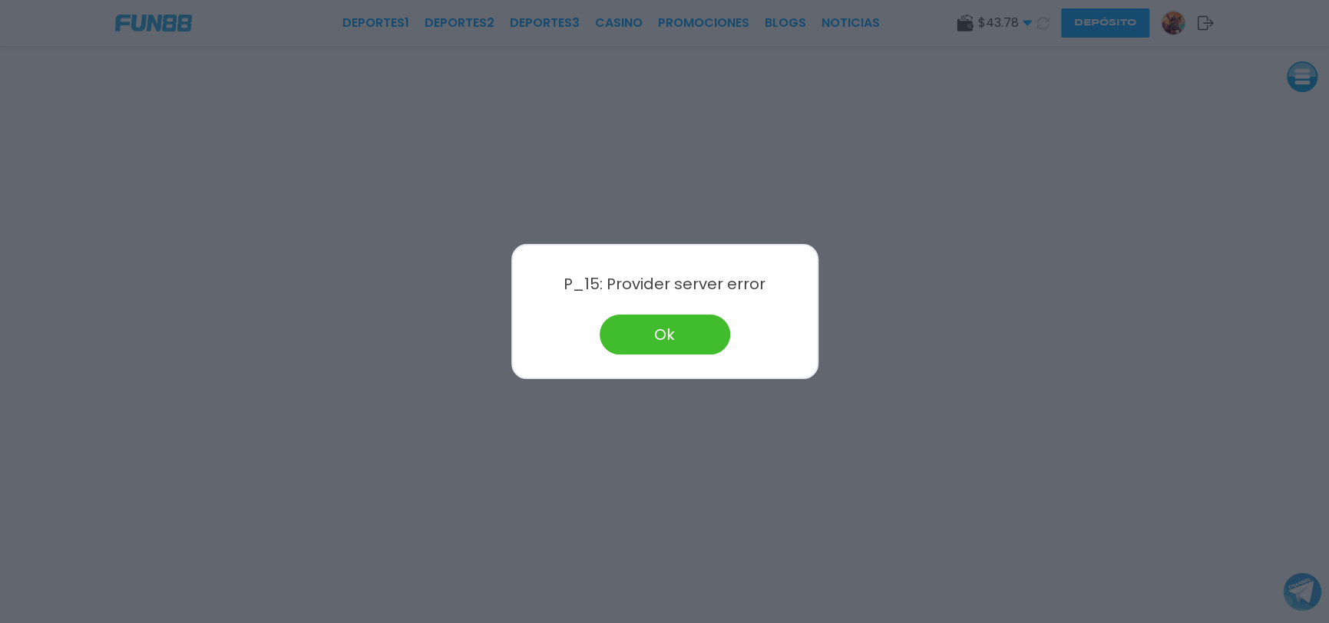
click at [679, 344] on button "Ok" at bounding box center [665, 335] width 131 height 40
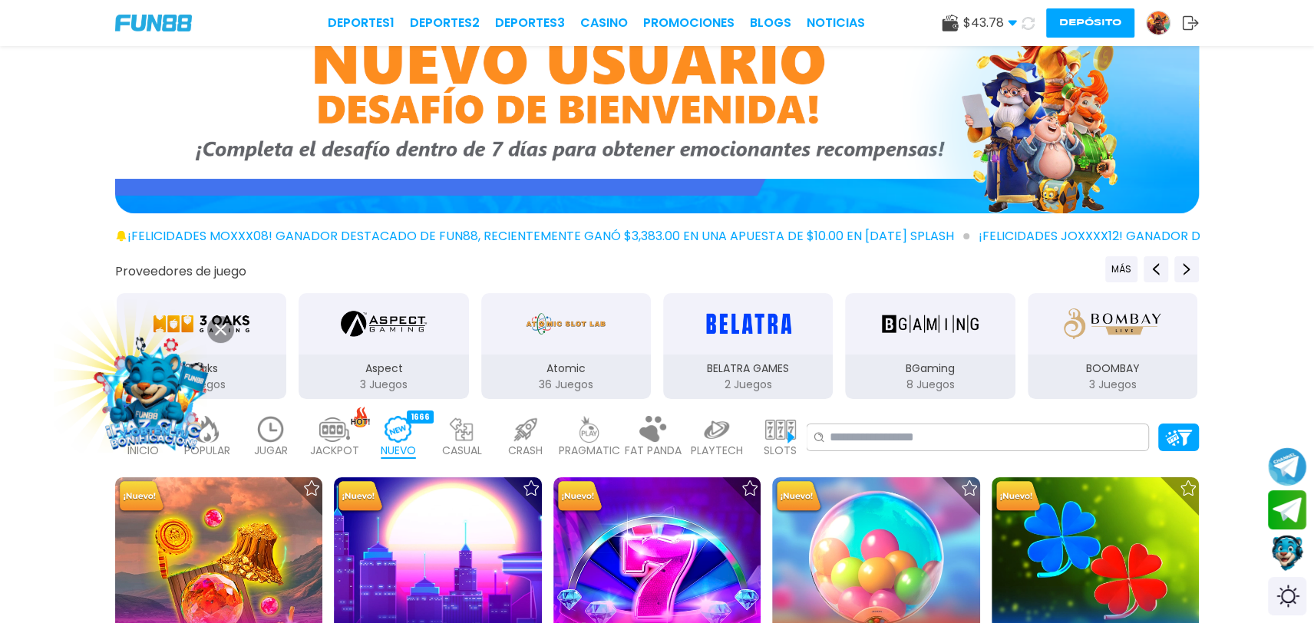
scroll to position [380, 0]
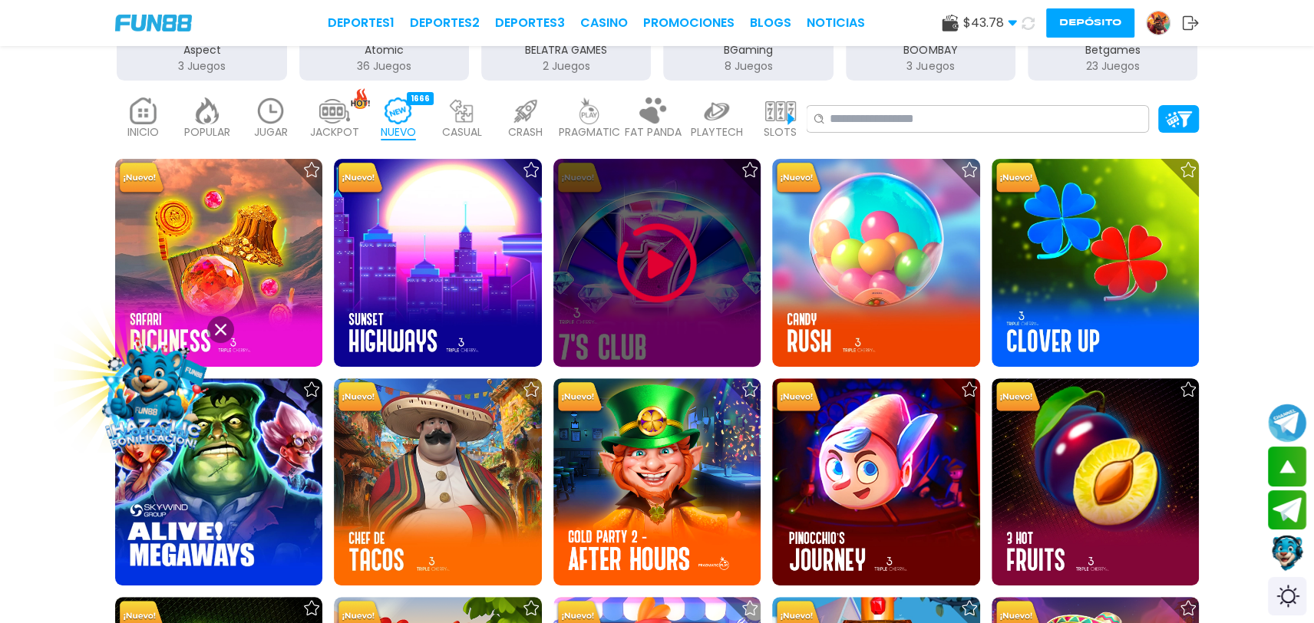
click at [681, 229] on img at bounding box center [657, 263] width 92 height 92
